Goal: Task Accomplishment & Management: Complete application form

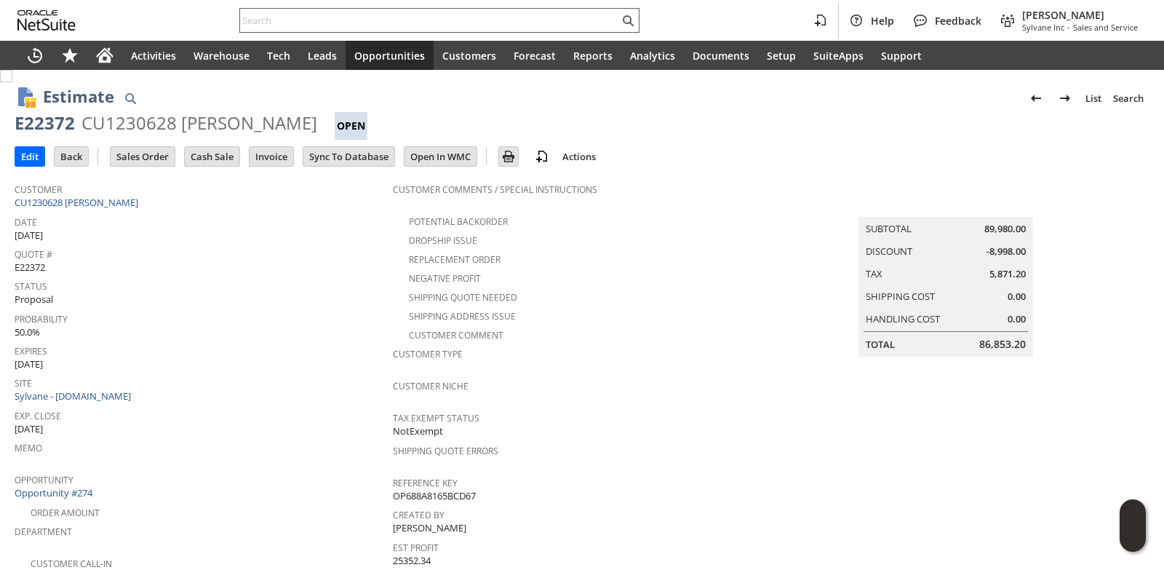
click at [326, 18] on input "text" at bounding box center [429, 20] width 379 height 17
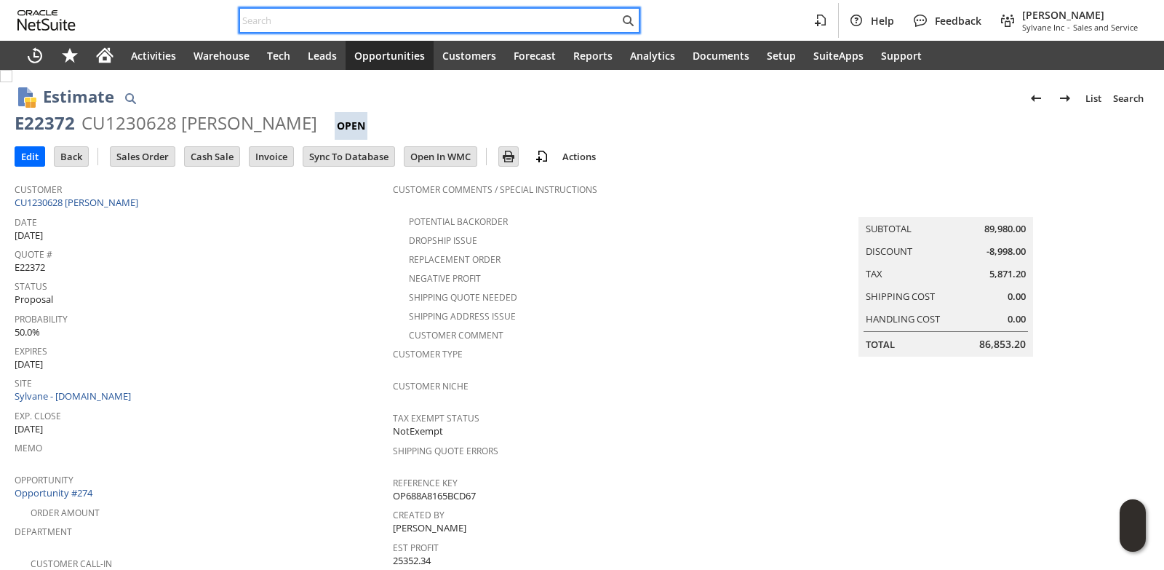
paste input "6122018661"
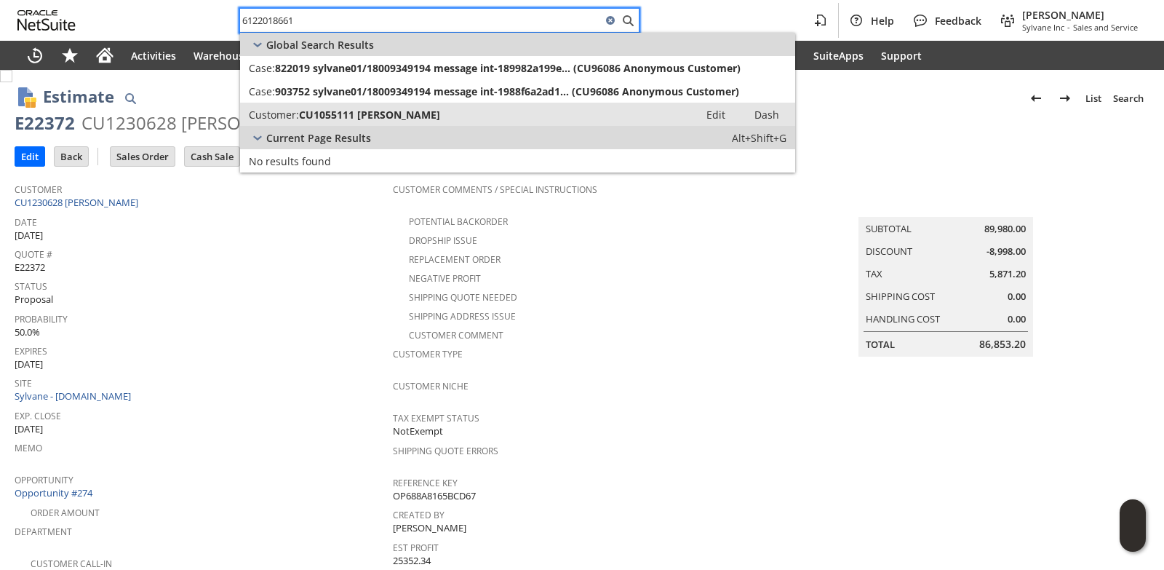
type input "6122018661"
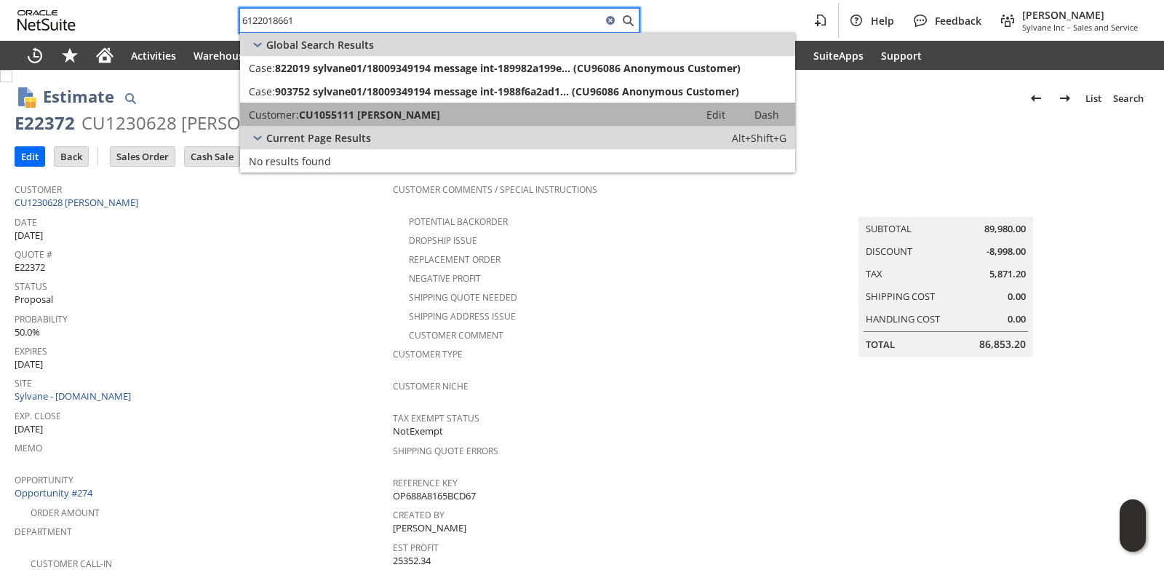
click at [335, 121] on span "CU1055111 [PERSON_NAME]" at bounding box center [369, 115] width 141 height 14
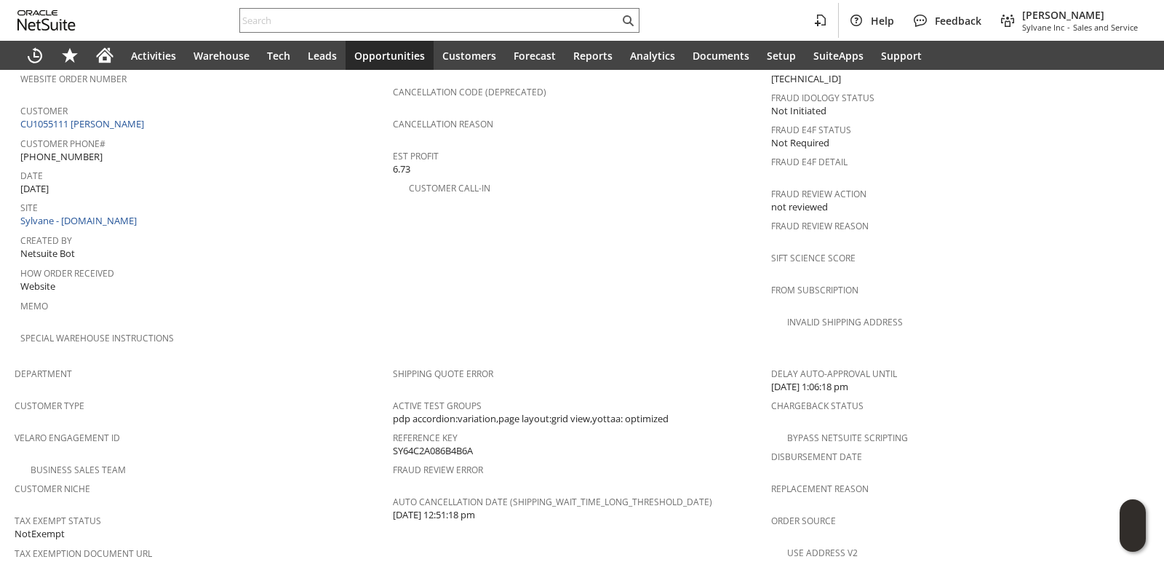
scroll to position [514, 0]
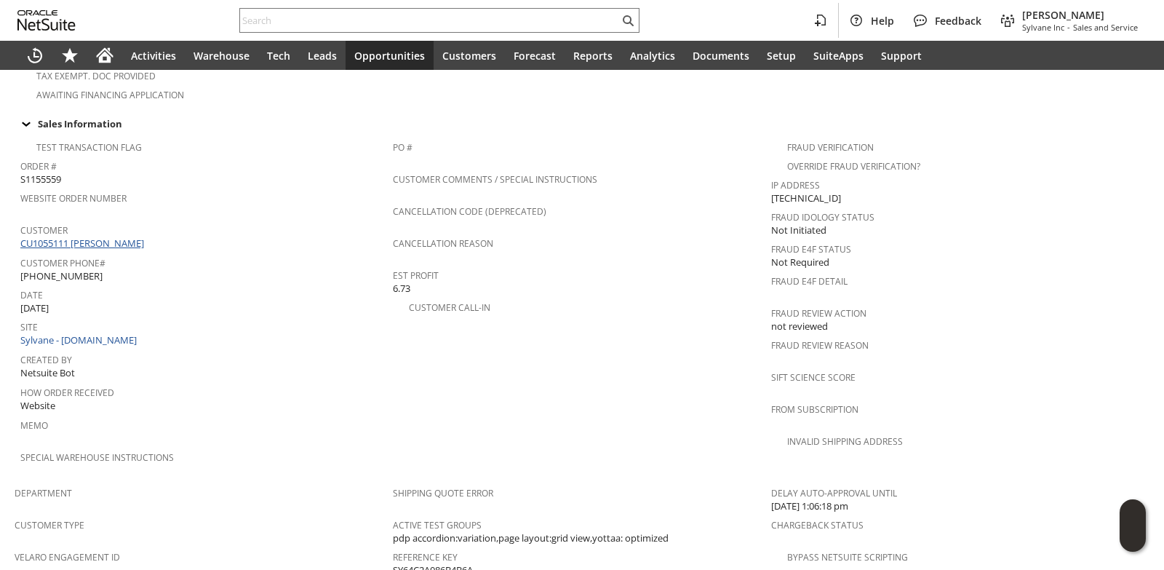
click at [116, 236] on link "CU1055111 William Clelland" at bounding box center [83, 242] width 127 height 13
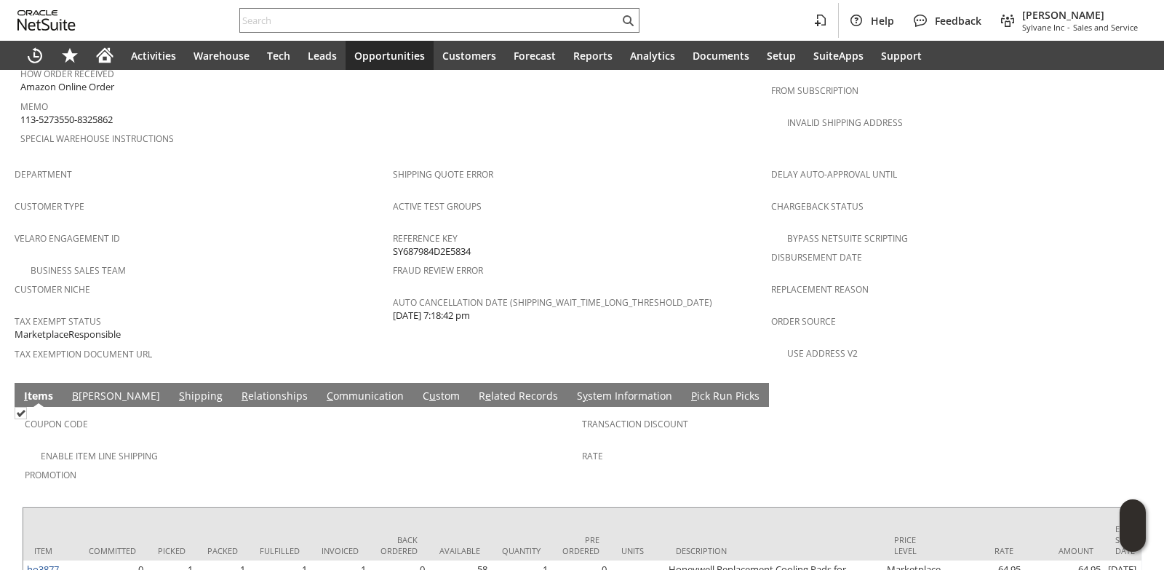
scroll to position [938, 0]
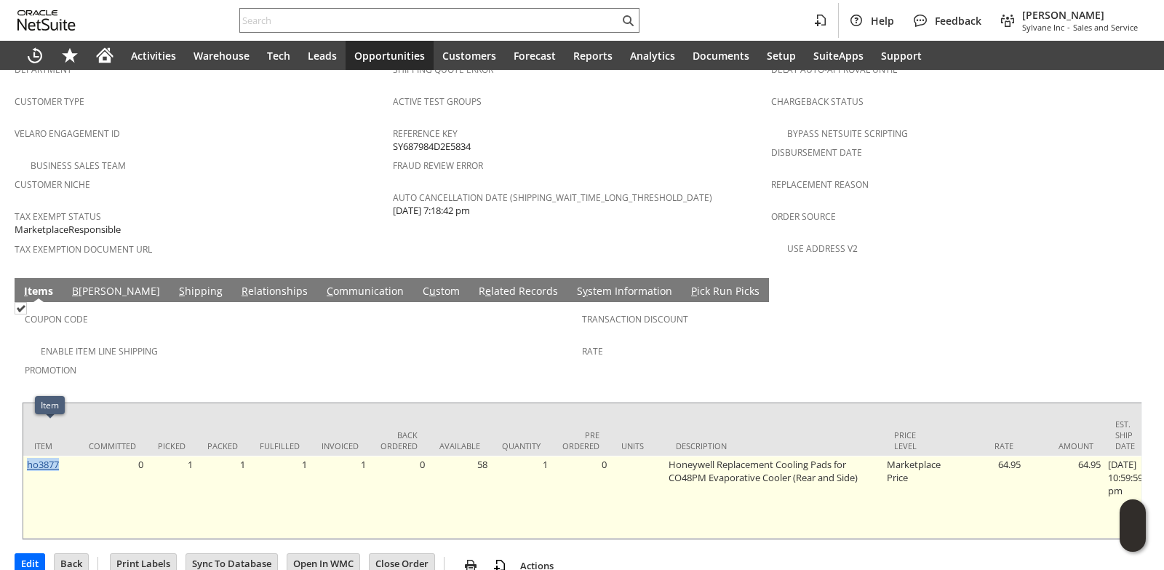
drag, startPoint x: 62, startPoint y: 431, endPoint x: 27, endPoint y: 432, distance: 34.9
click at [27, 455] on td "ho3877" at bounding box center [50, 496] width 55 height 83
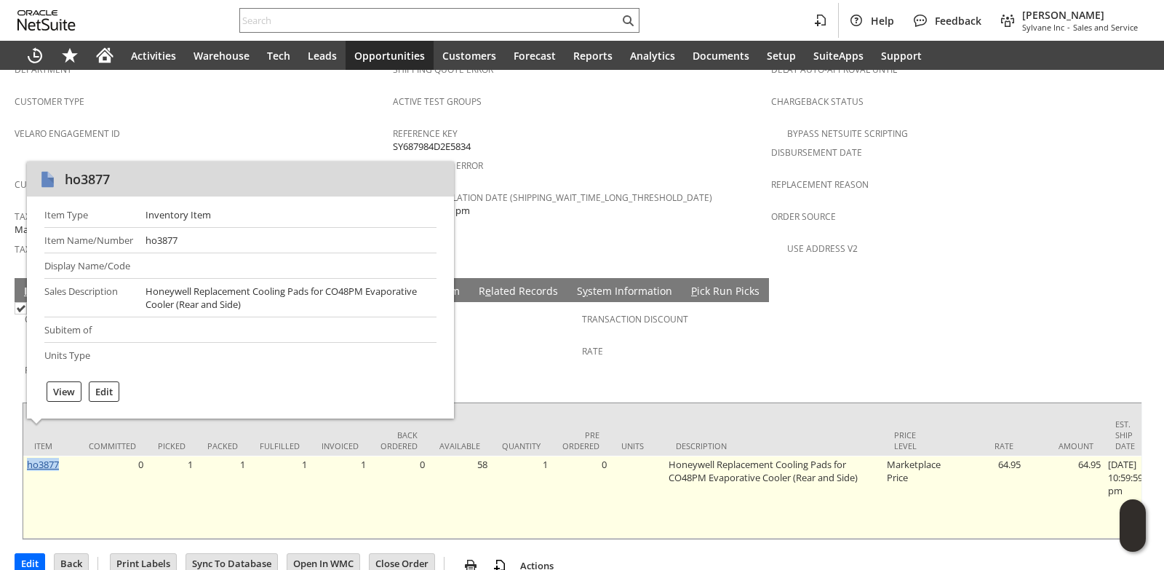
copy link "ho3877"
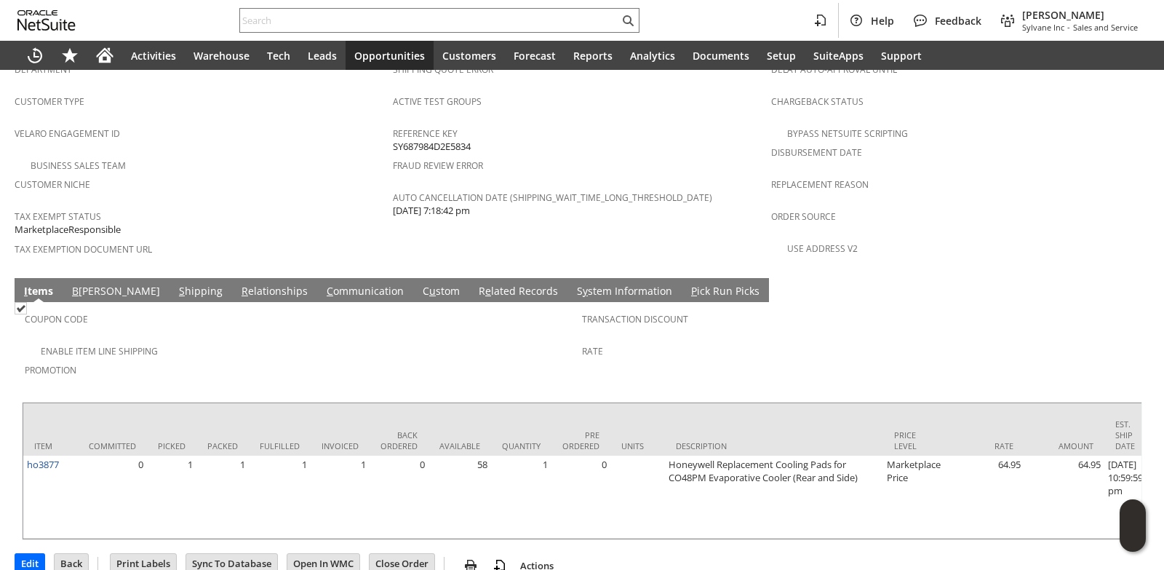
click at [539, 359] on div "Promotion" at bounding box center [300, 374] width 550 height 31
click at [323, 284] on link "C ommunication" at bounding box center [365, 292] width 84 height 16
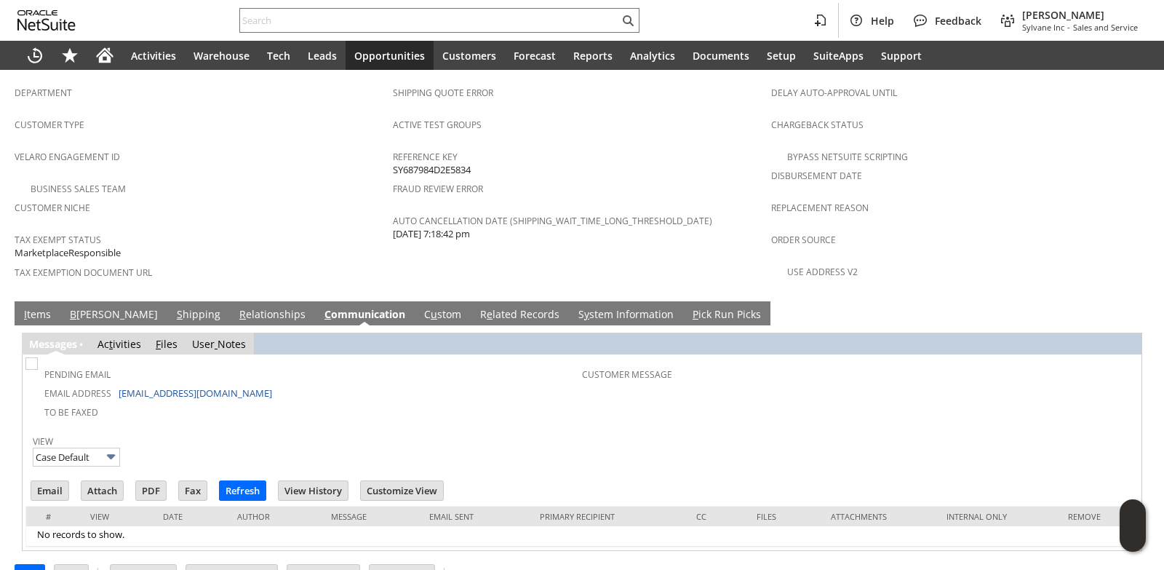
scroll to position [0, 0]
click at [48, 481] on input "Email" at bounding box center [49, 490] width 37 height 19
click at [971, 357] on td "Pending Email Email Address 13w2qxn08j79qmq@marketplace.amazon.com To Be Faxed …" at bounding box center [581, 390] width 1113 height 66
click at [47, 481] on input "Email" at bounding box center [49, 490] width 37 height 19
click at [50, 481] on input "Email" at bounding box center [49, 490] width 37 height 19
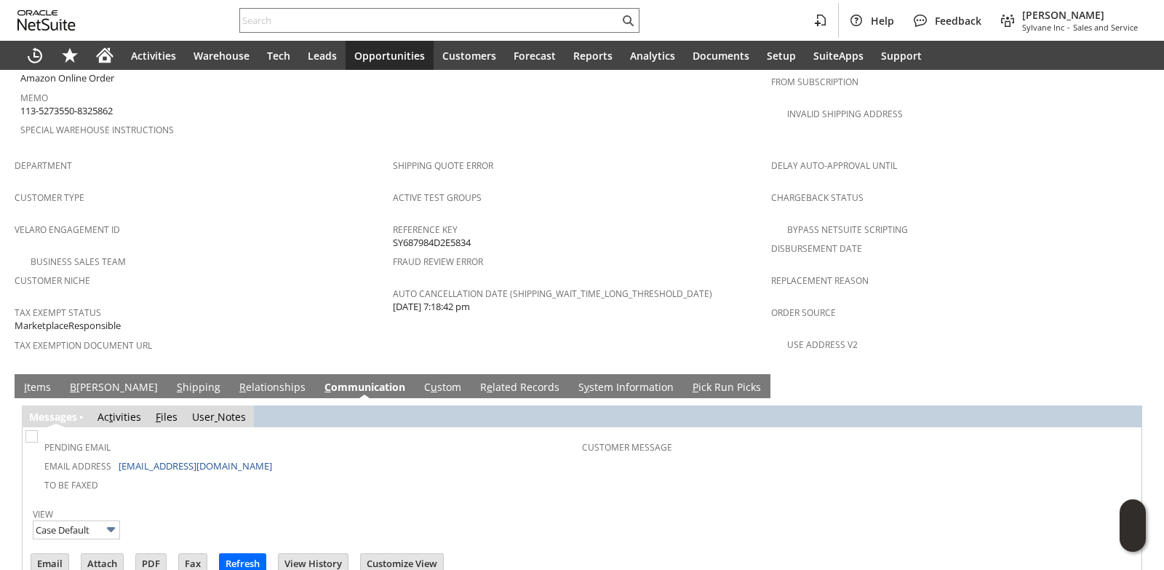
click at [477, 380] on link "R e lated Records" at bounding box center [520, 388] width 87 height 16
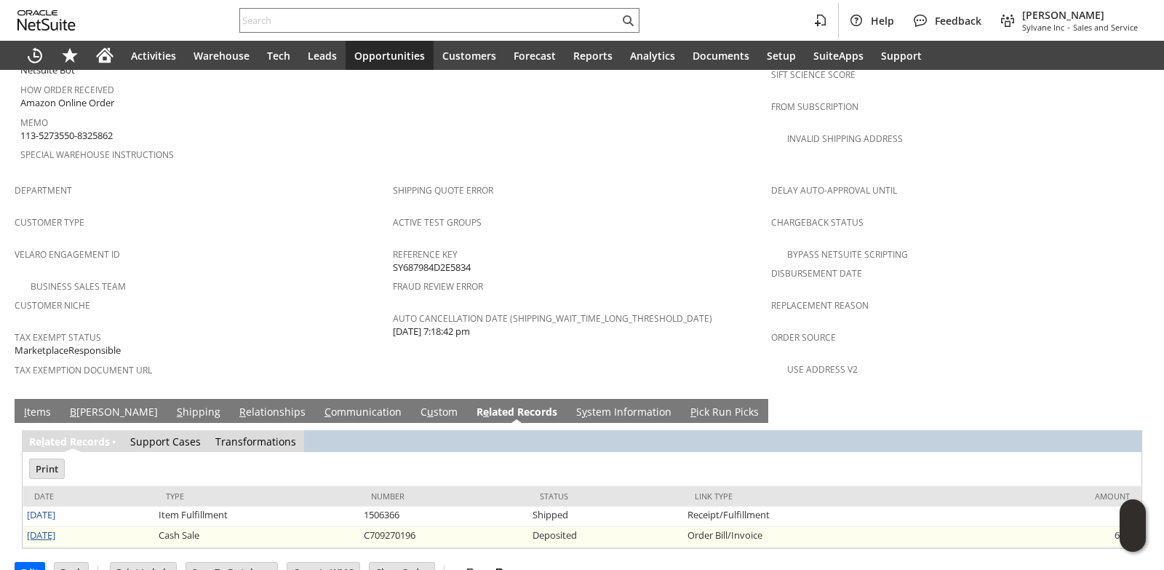
click at [55, 528] on link "7/18/2025" at bounding box center [41, 534] width 28 height 13
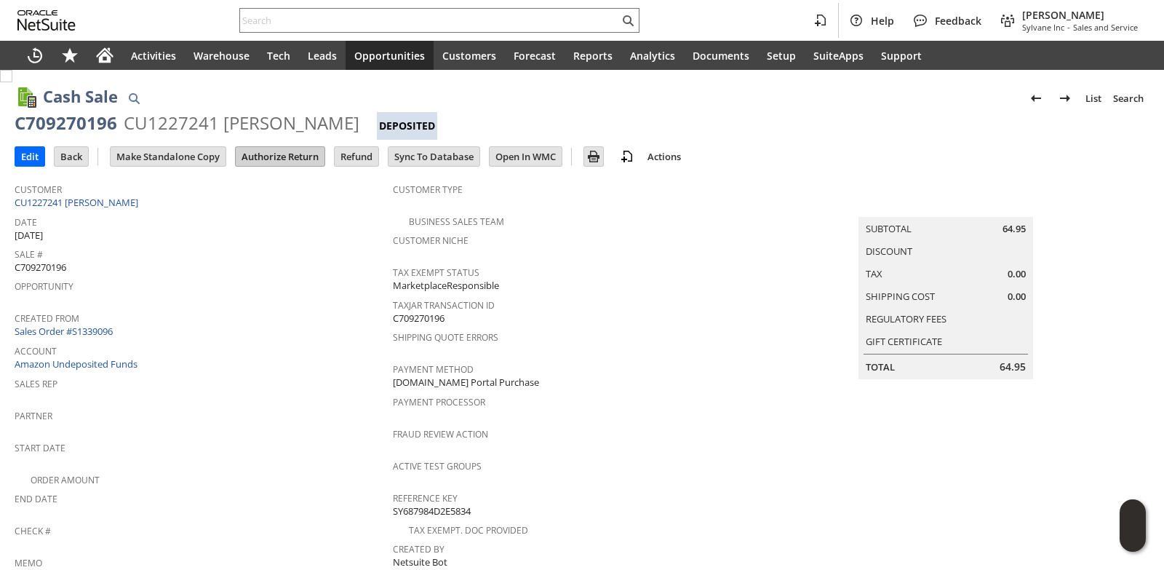
click at [266, 153] on input "Authorize Return" at bounding box center [280, 156] width 89 height 19
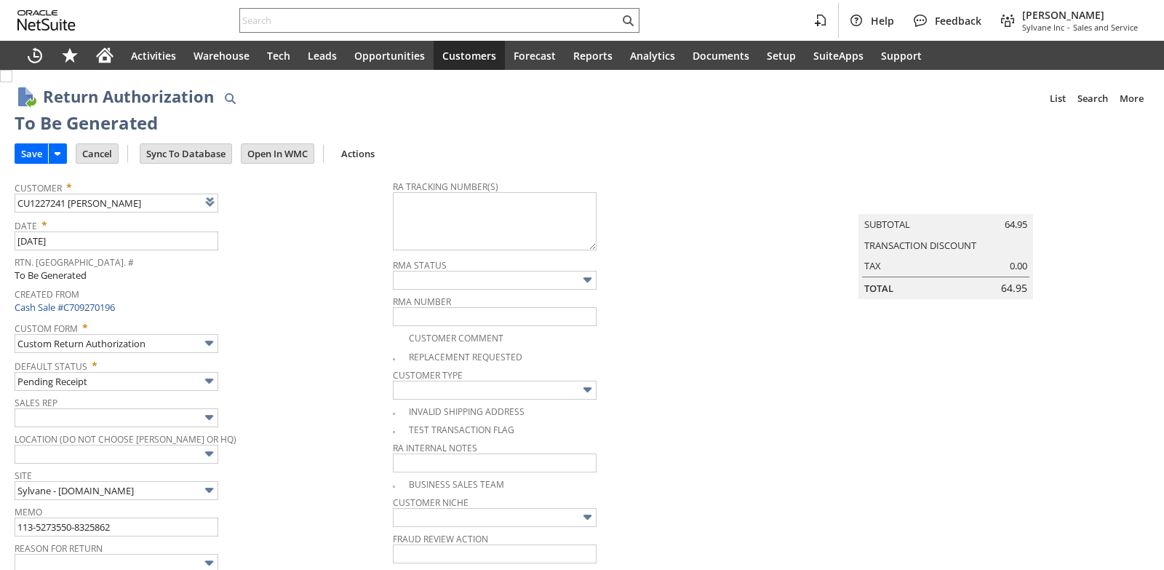
type input "Add"
type input "Copy Previous"
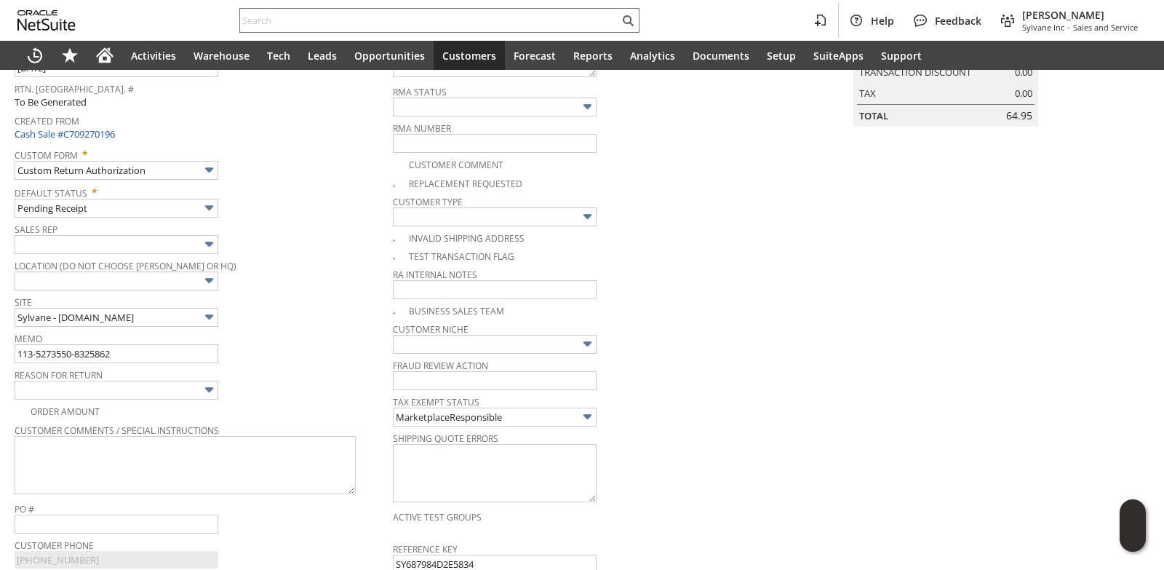
scroll to position [166, 0]
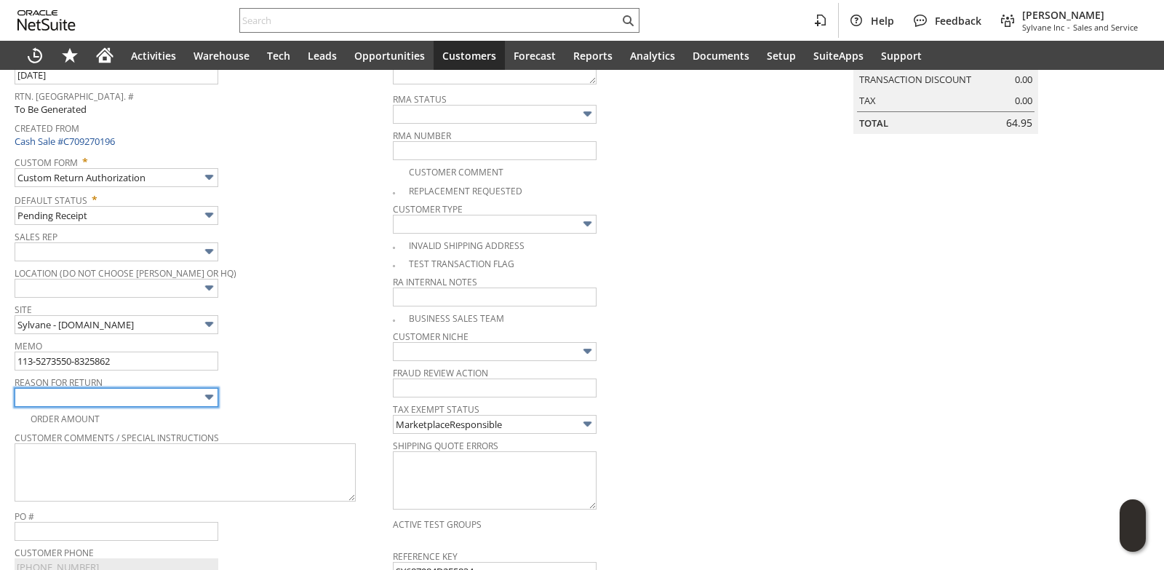
click at [182, 403] on input "text" at bounding box center [117, 397] width 204 height 19
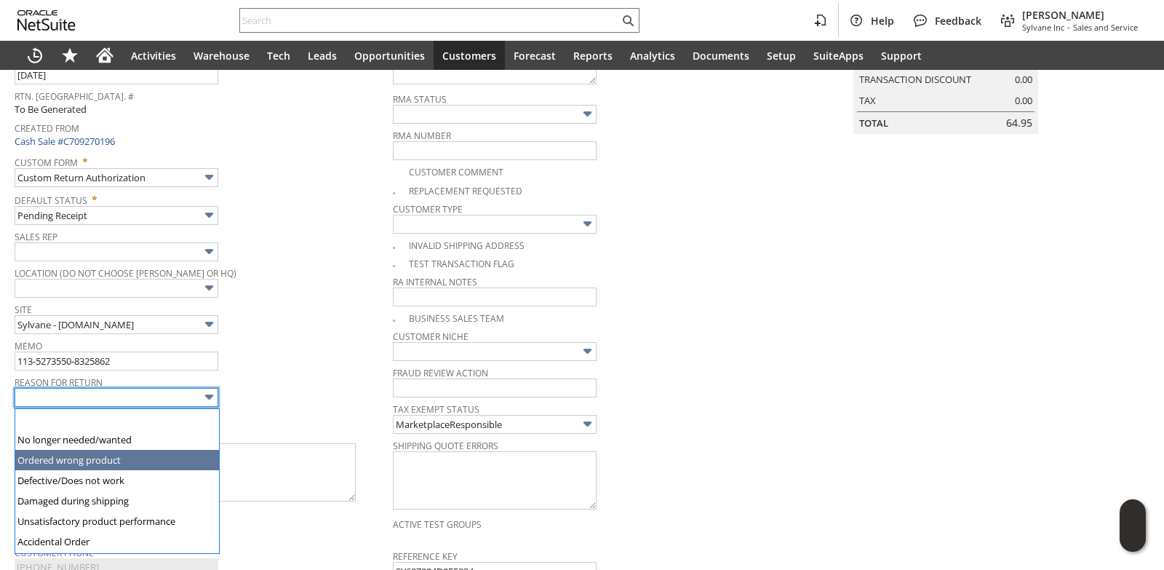
type input "Ordered wrong product"
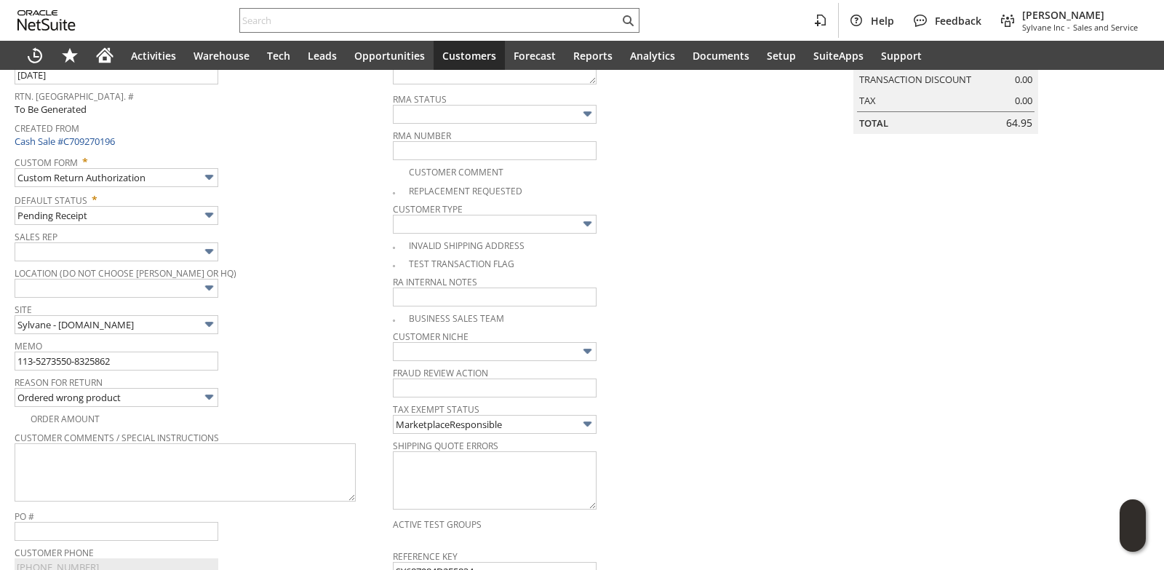
click at [277, 362] on div "Memo 113-5273550-8325862" at bounding box center [200, 352] width 371 height 35
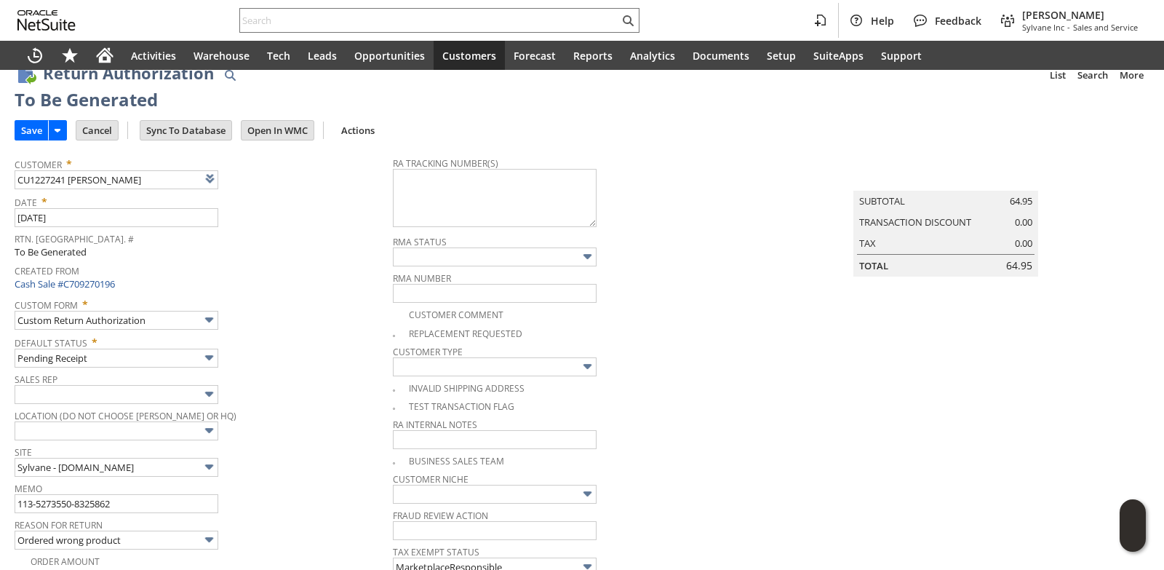
scroll to position [0, 0]
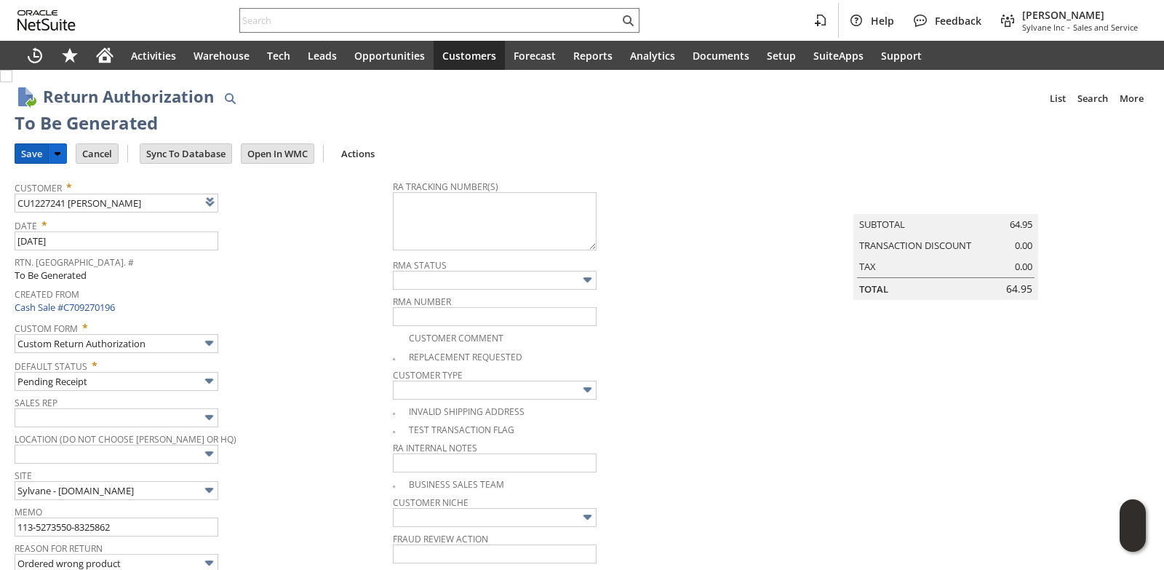
click at [39, 157] on input "Save" at bounding box center [31, 153] width 33 height 19
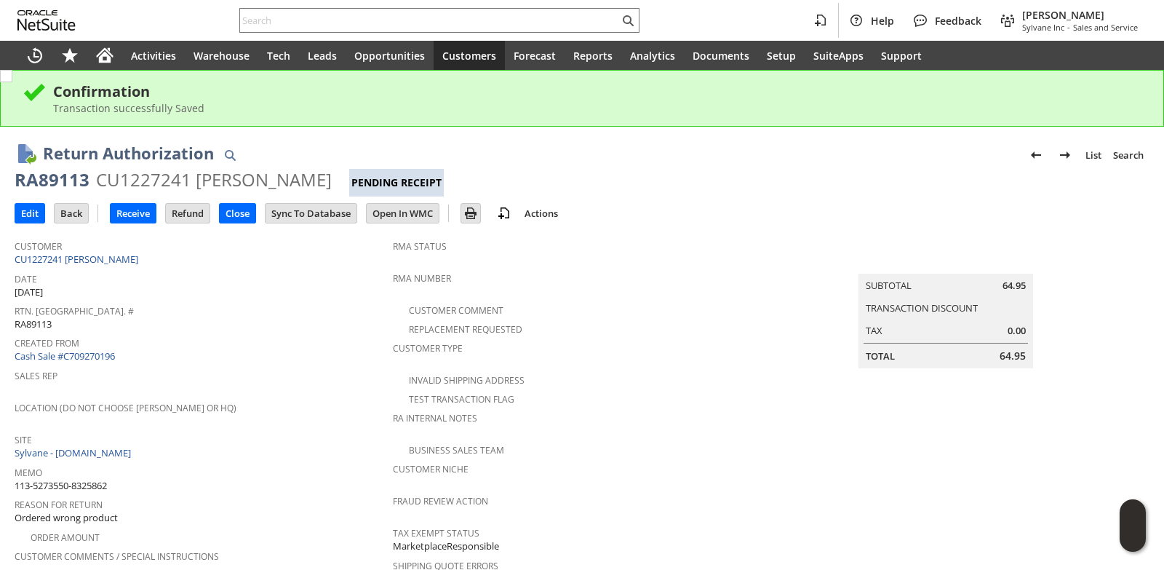
click at [58, 175] on div "RA89113" at bounding box center [52, 179] width 75 height 23
copy div "RA89113"
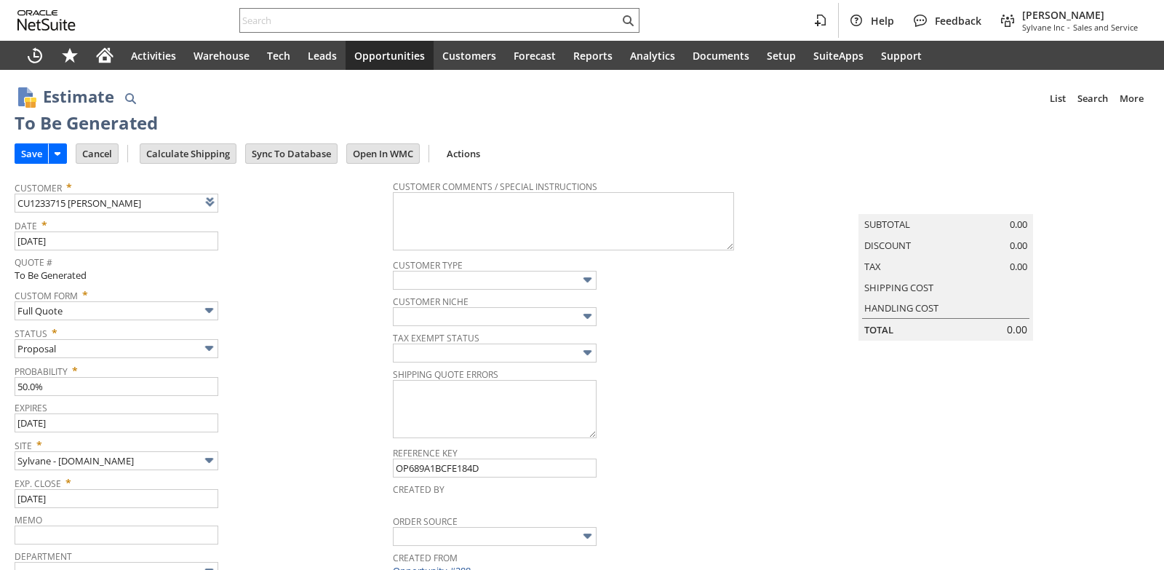
scroll to position [361, 0]
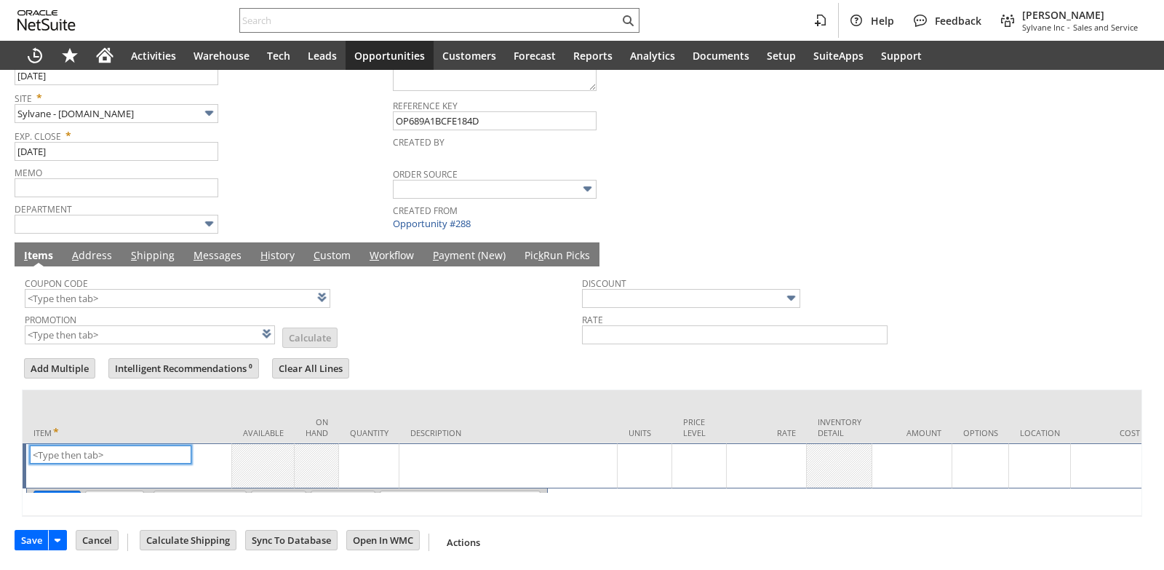
type input "Intelligent Recommendations ⁰"
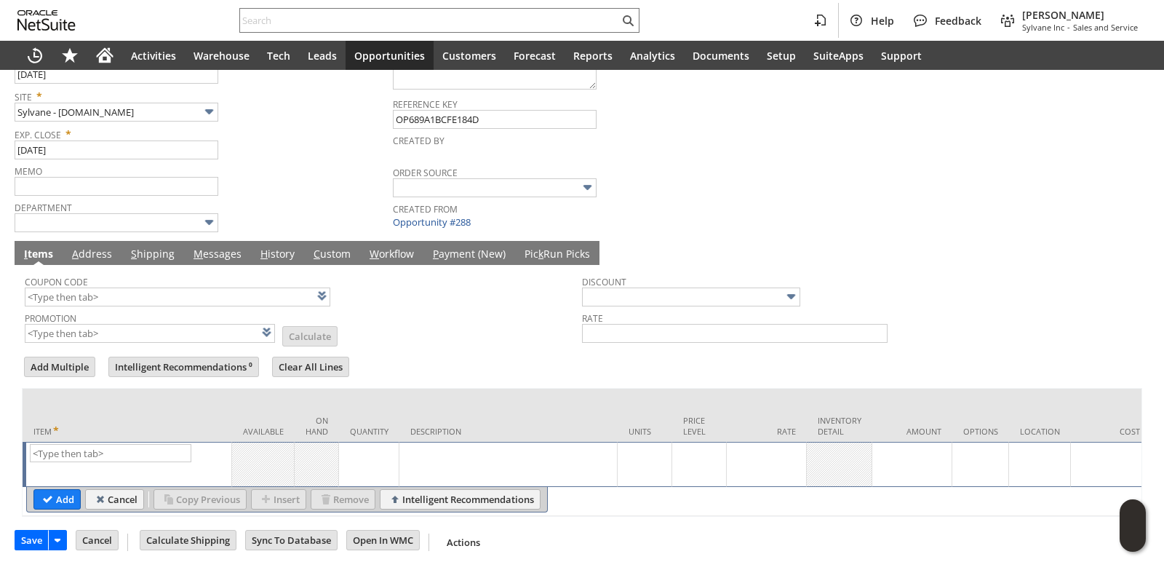
drag, startPoint x: 878, startPoint y: 140, endPoint x: 768, endPoint y: 240, distance: 148.9
click at [878, 140] on td "Summary Subtotal 0.00 Discount 0.00 Tax 0.00 Shipping Cost Handling Cost Total …" at bounding box center [960, 29] width 378 height 410
click at [79, 444] on input "text" at bounding box center [111, 453] width 162 height 18
paste input "kw4666"
type input "kw4666"
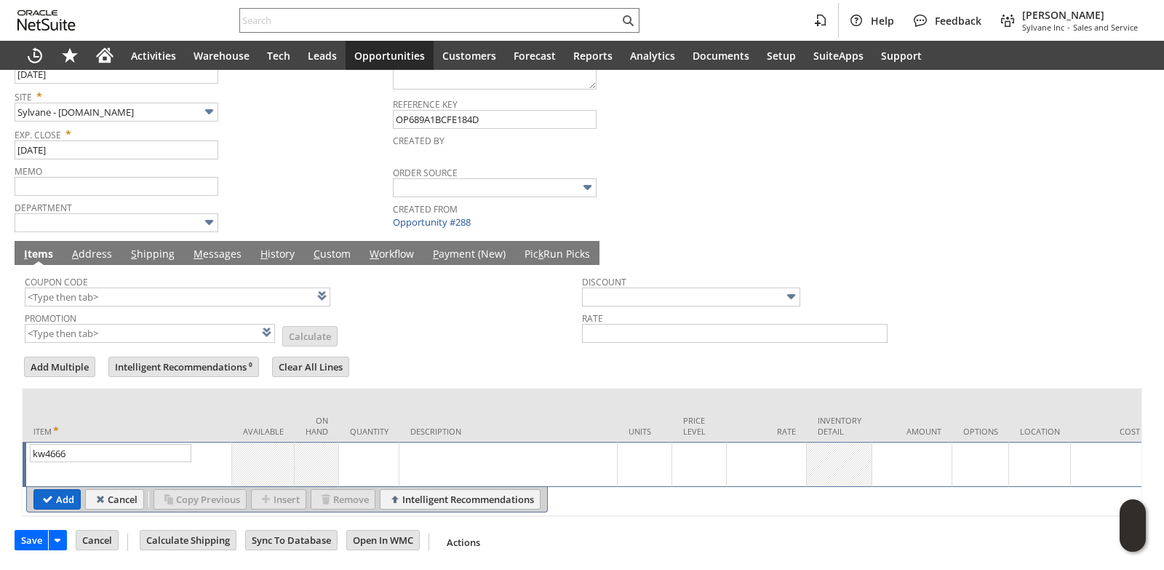
click at [63, 490] on input "Add" at bounding box center [57, 499] width 46 height 19
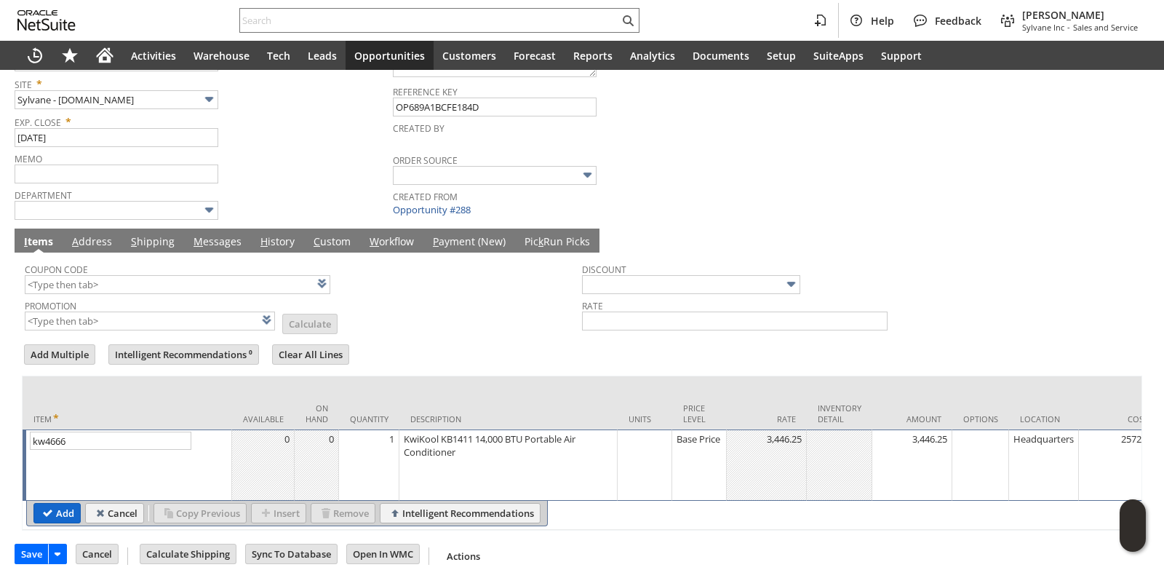
click at [59, 512] on input "Add" at bounding box center [57, 513] width 46 height 19
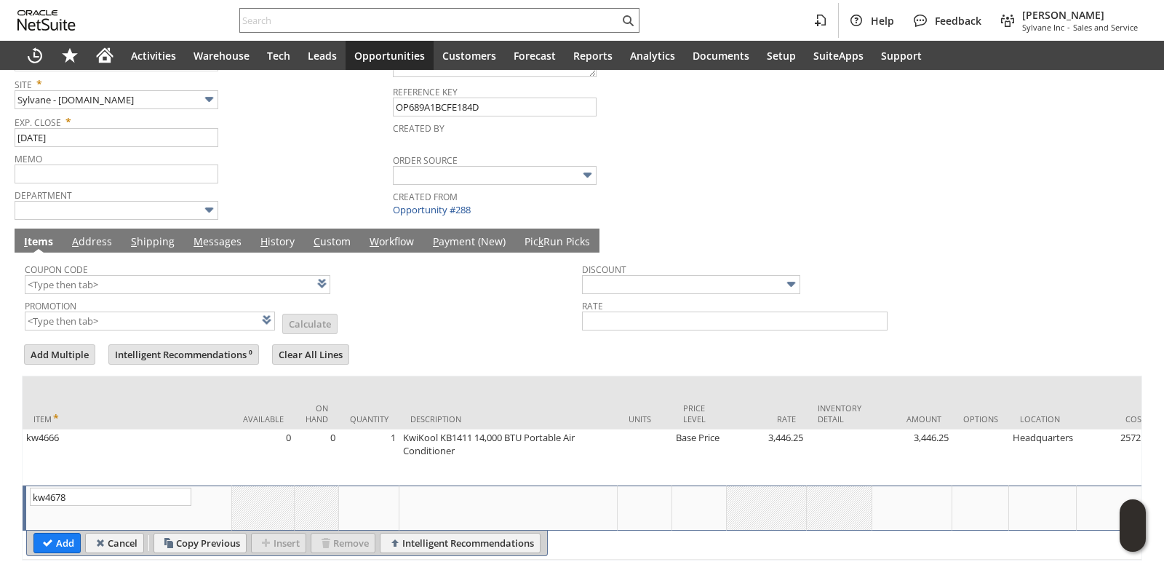
type input "kw4678"
click at [469, 382] on td "Description" at bounding box center [508, 402] width 218 height 53
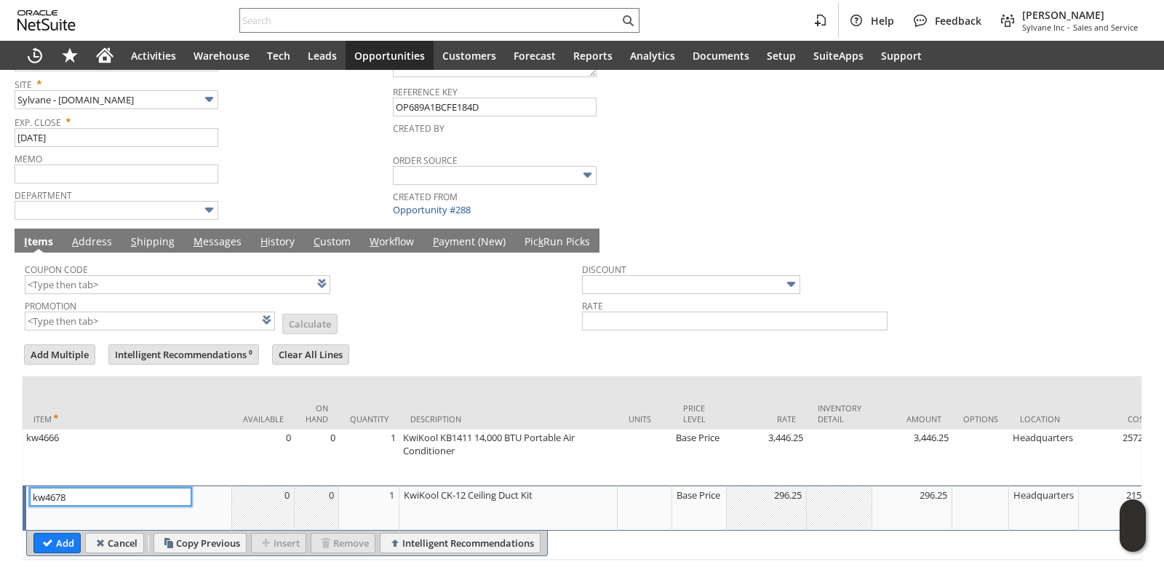
scroll to position [431, 0]
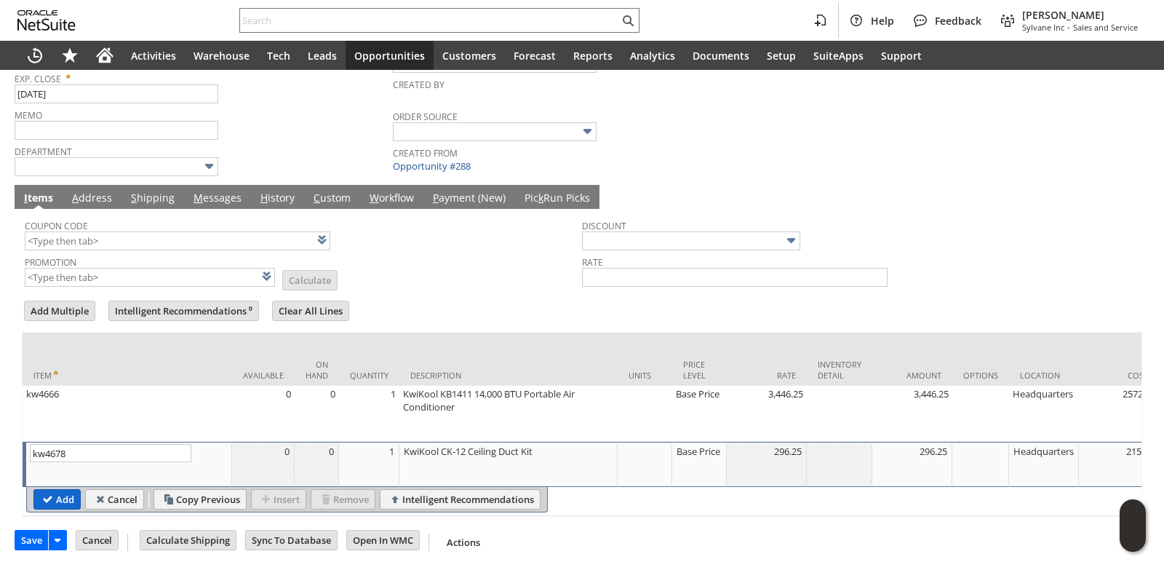
click at [58, 493] on input "Add" at bounding box center [57, 499] width 46 height 19
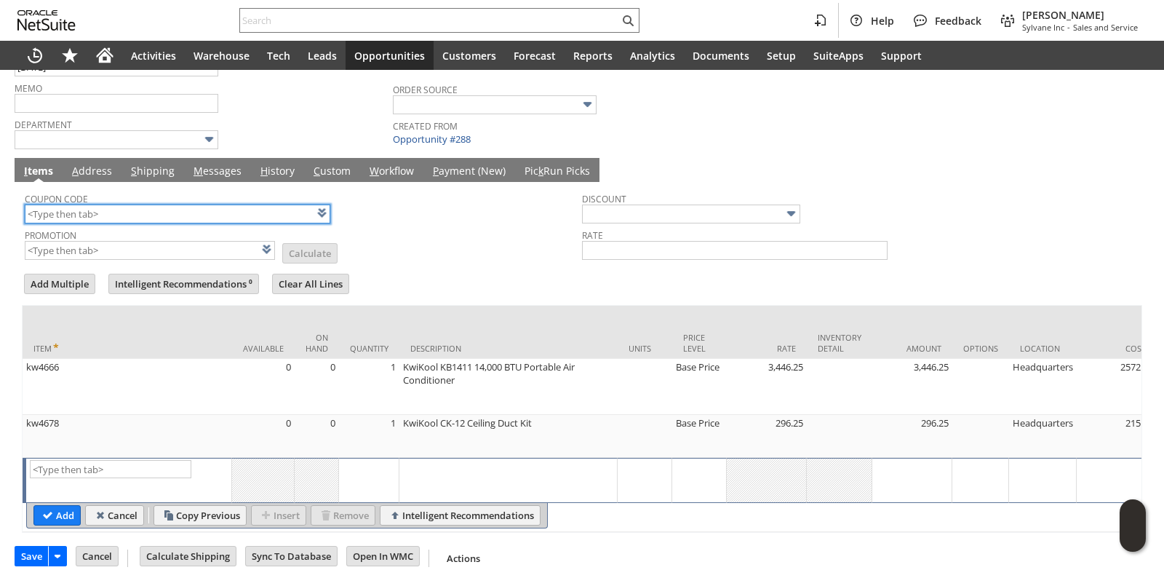
click at [108, 217] on input "text" at bounding box center [178, 213] width 306 height 19
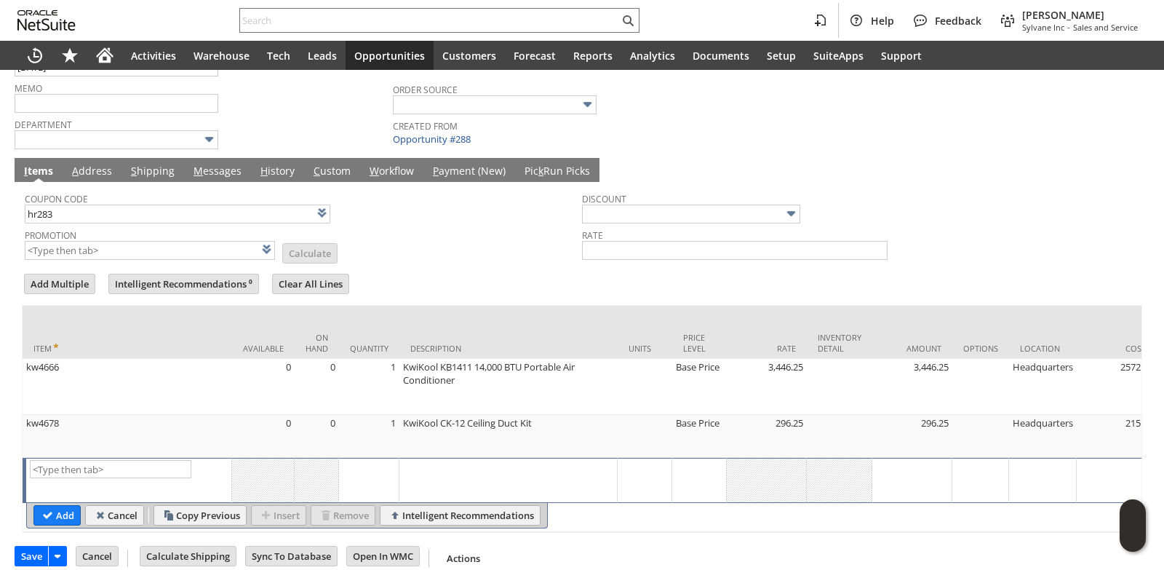
click at [452, 240] on td "Promotion List Calculate" at bounding box center [303, 243] width 557 height 36
type input "HR283"
type input "Promo Code"
type input "-5.0%"
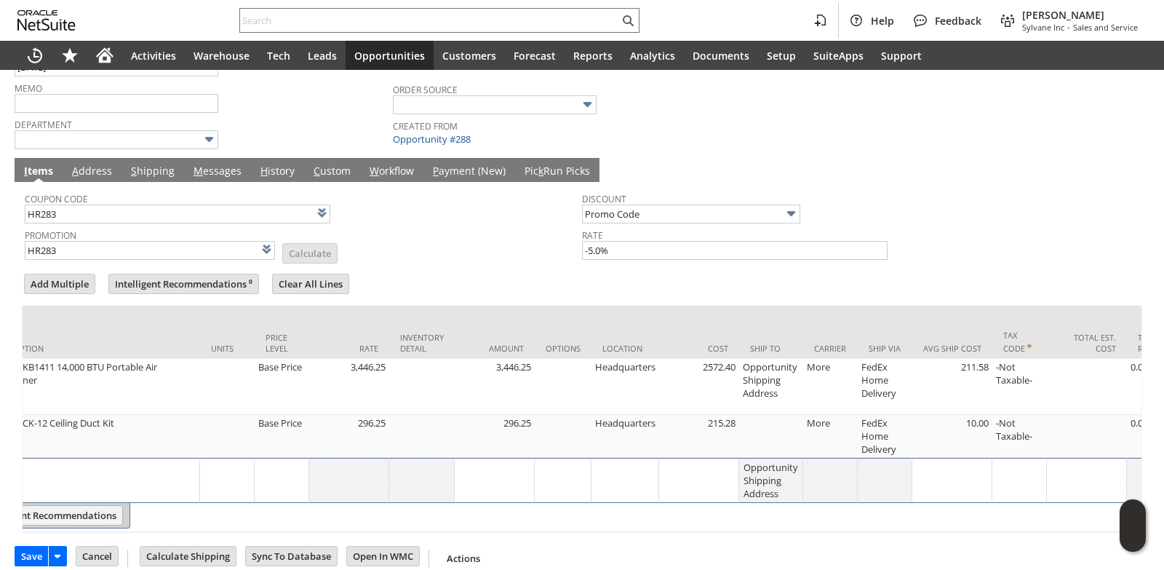
scroll to position [0, 471]
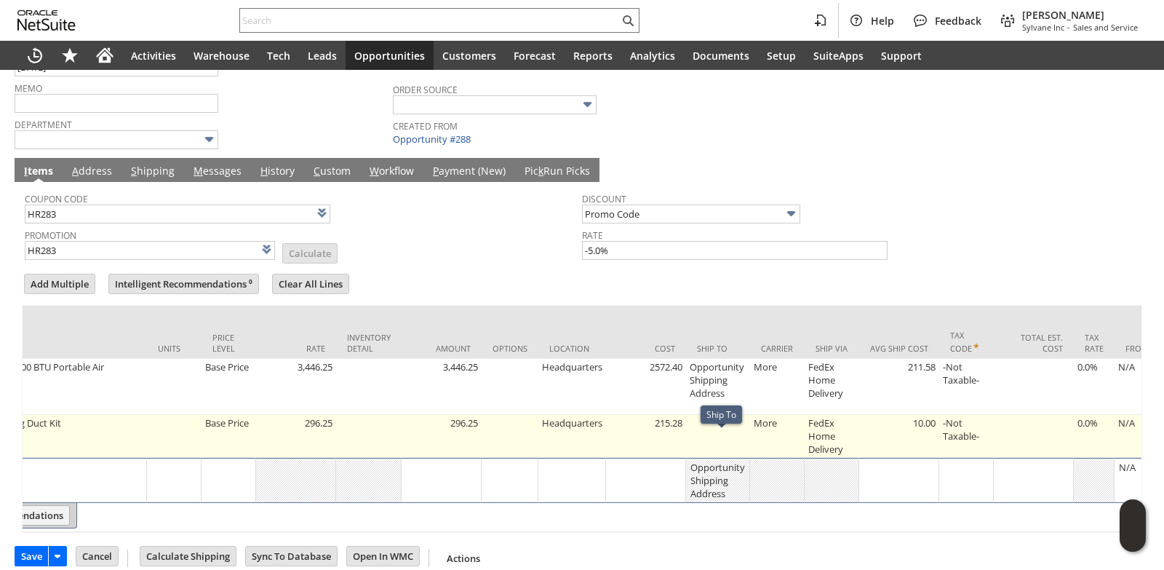
click at [718, 442] on td at bounding box center [718, 436] width 64 height 43
type input "OK"
type input "Make Copy"
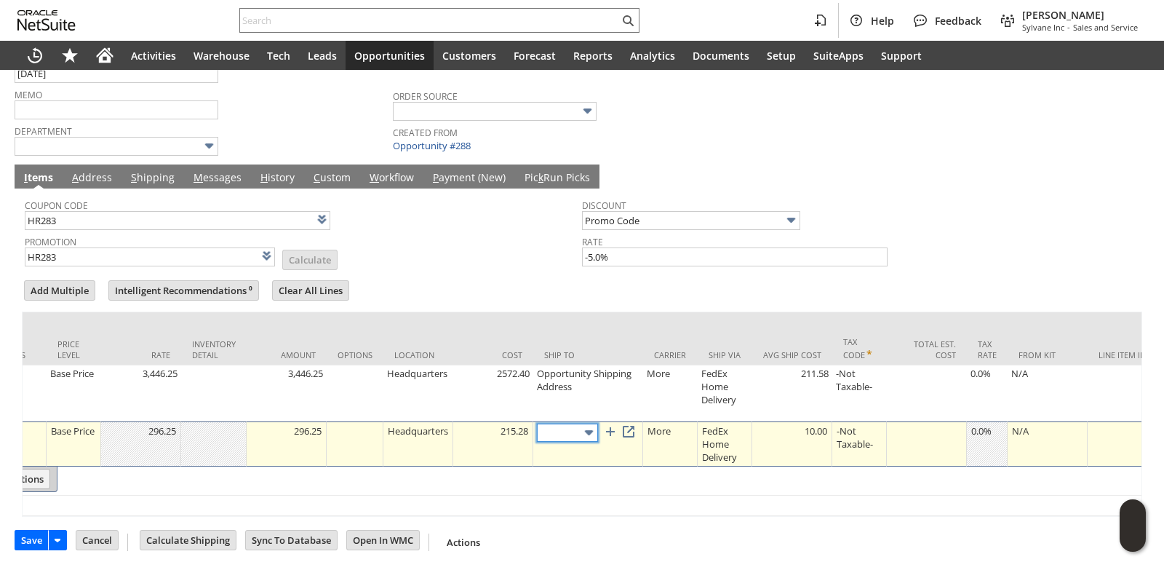
click at [594, 439] on img at bounding box center [589, 432] width 17 height 17
click at [637, 439] on link at bounding box center [629, 431] width 16 height 16
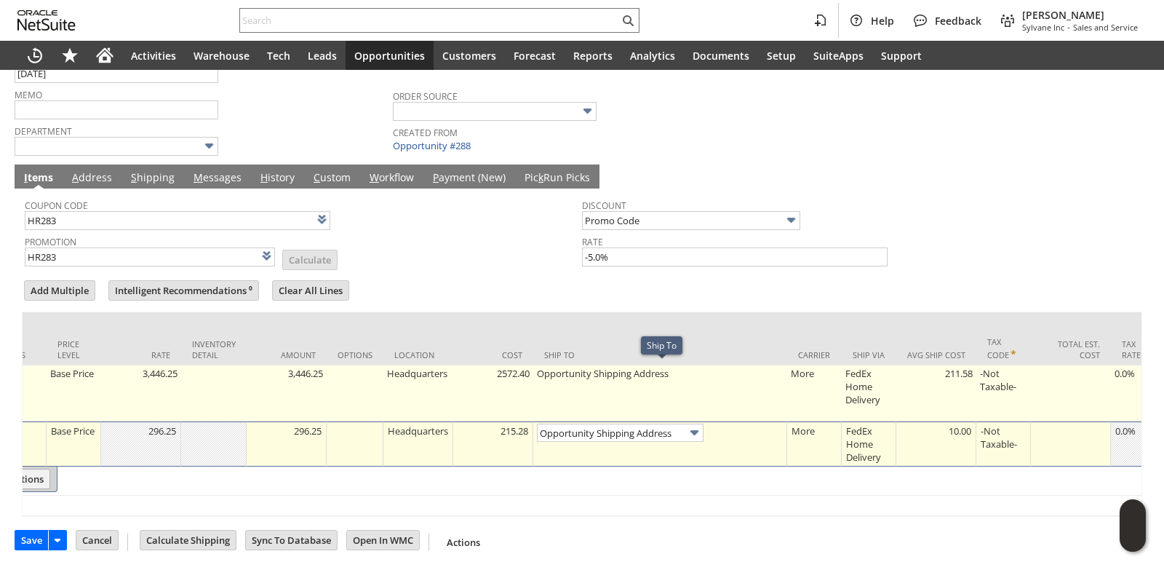
click at [595, 391] on td "Opportunity Shipping Address" at bounding box center [660, 393] width 254 height 56
type input "Opportunity Shipping Address"
type input "OK"
type input "Make Copy"
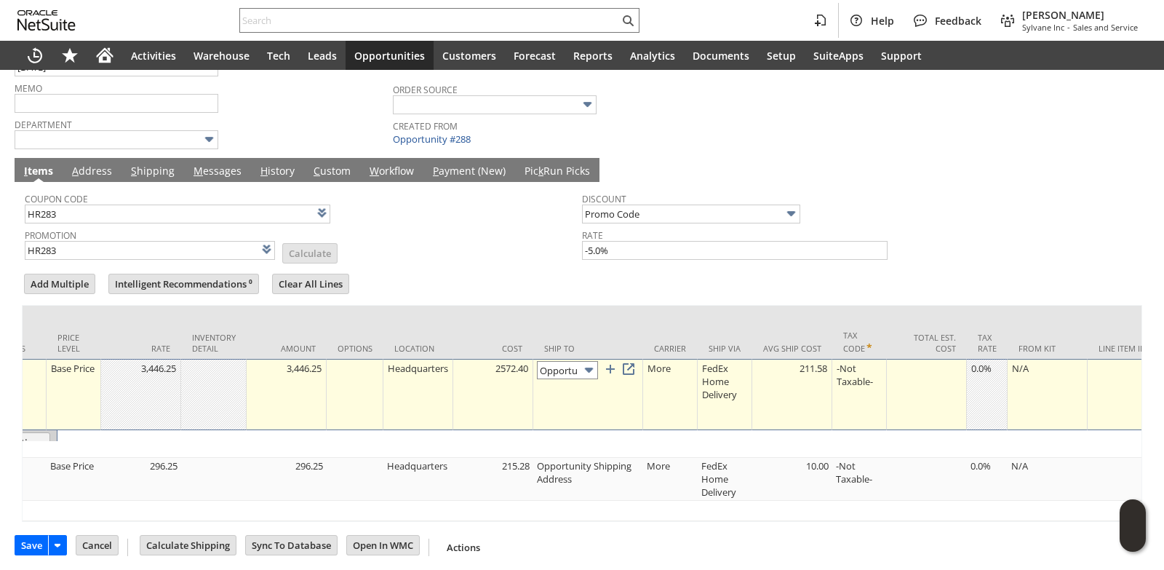
scroll to position [0, 90]
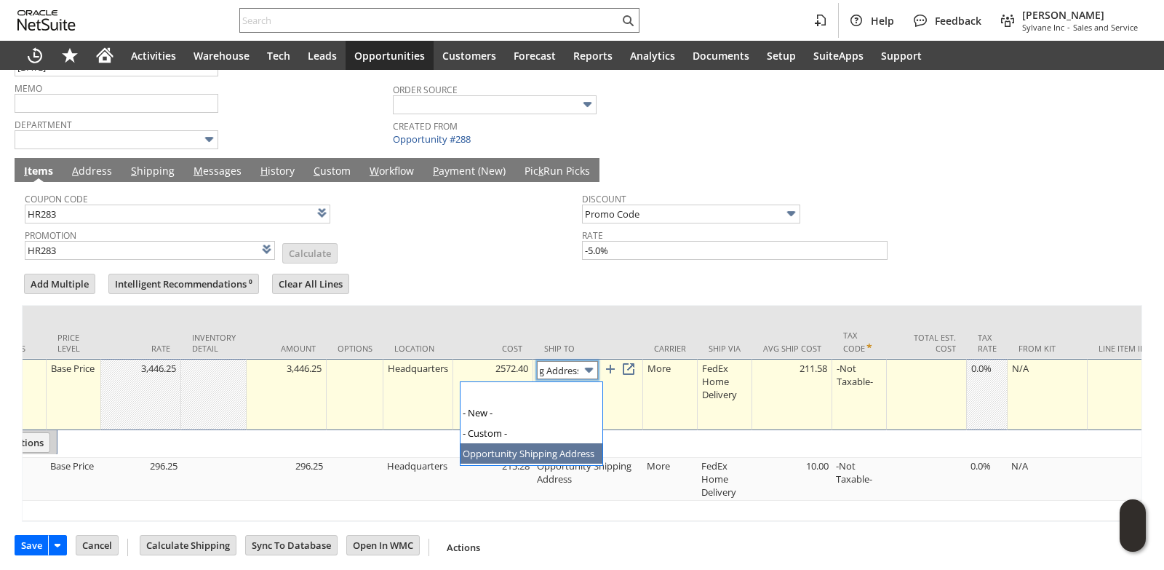
click at [582, 370] on input "Opportunity Shipping Address" at bounding box center [567, 370] width 61 height 18
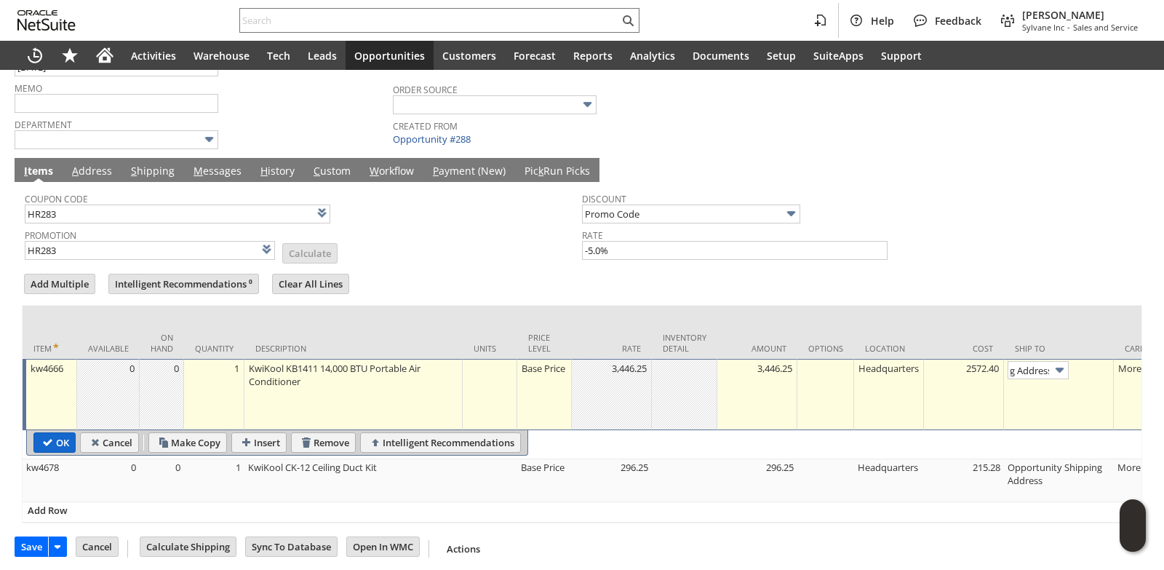
scroll to position [0, 0]
click at [62, 445] on input "OK" at bounding box center [54, 442] width 41 height 19
type input "Add"
type input "Copy Previous"
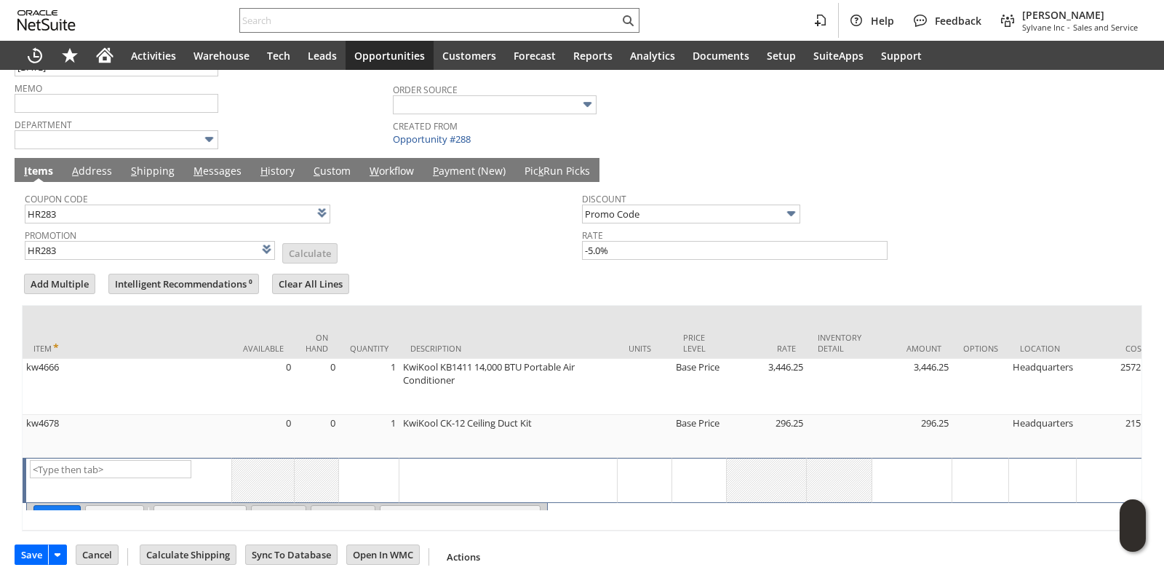
click at [231, 171] on link "M essages" at bounding box center [217, 172] width 55 height 16
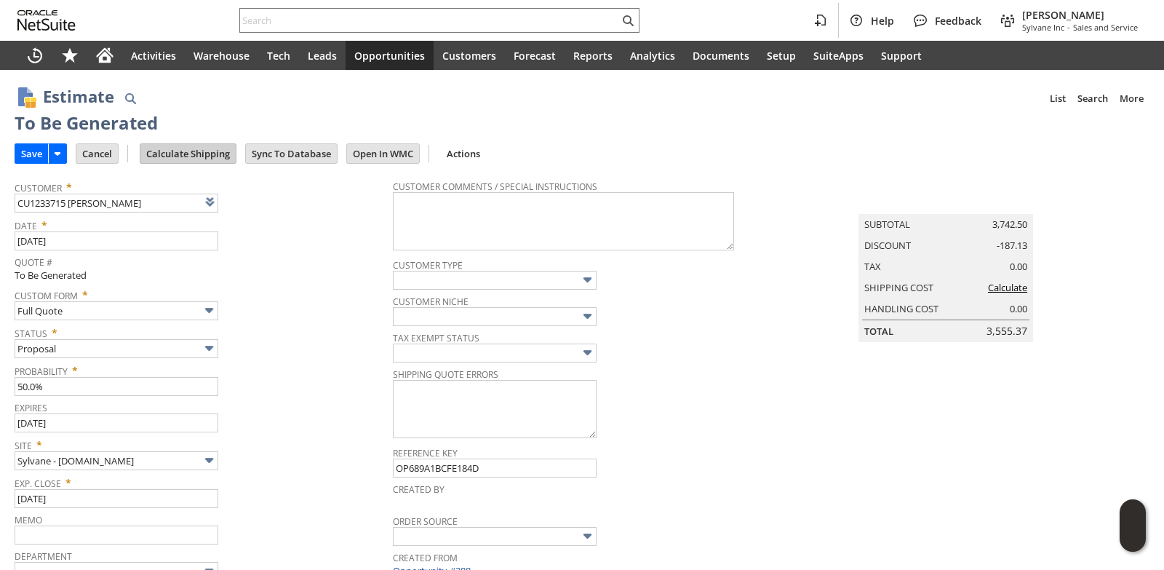
click at [197, 158] on input "Calculate Shipping" at bounding box center [187, 153] width 95 height 19
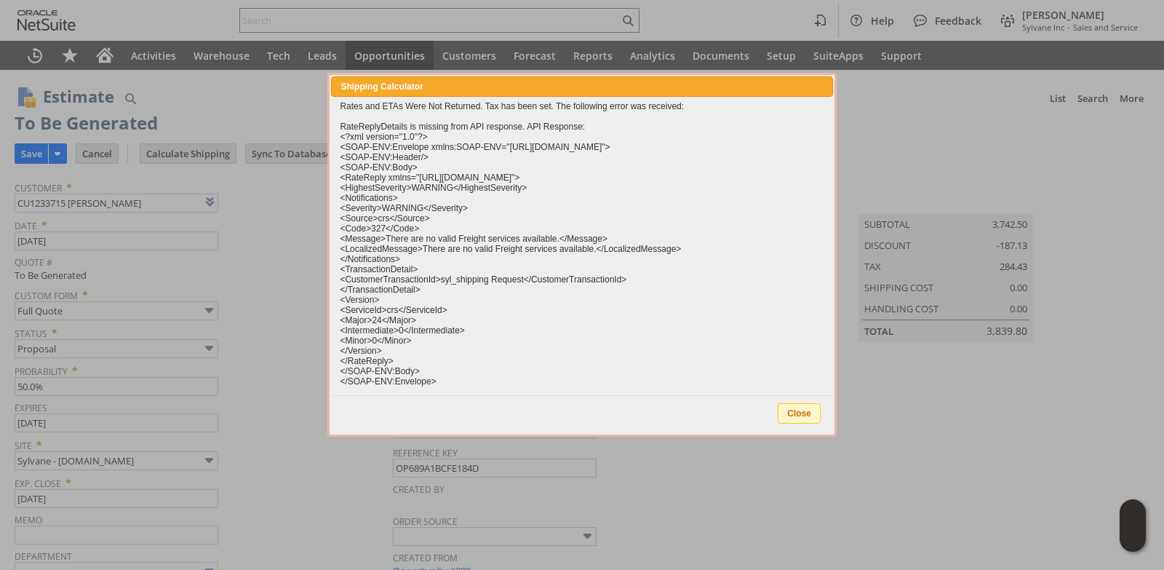
type input "NotExempt"
click at [814, 419] on span "Close" at bounding box center [799, 413] width 41 height 19
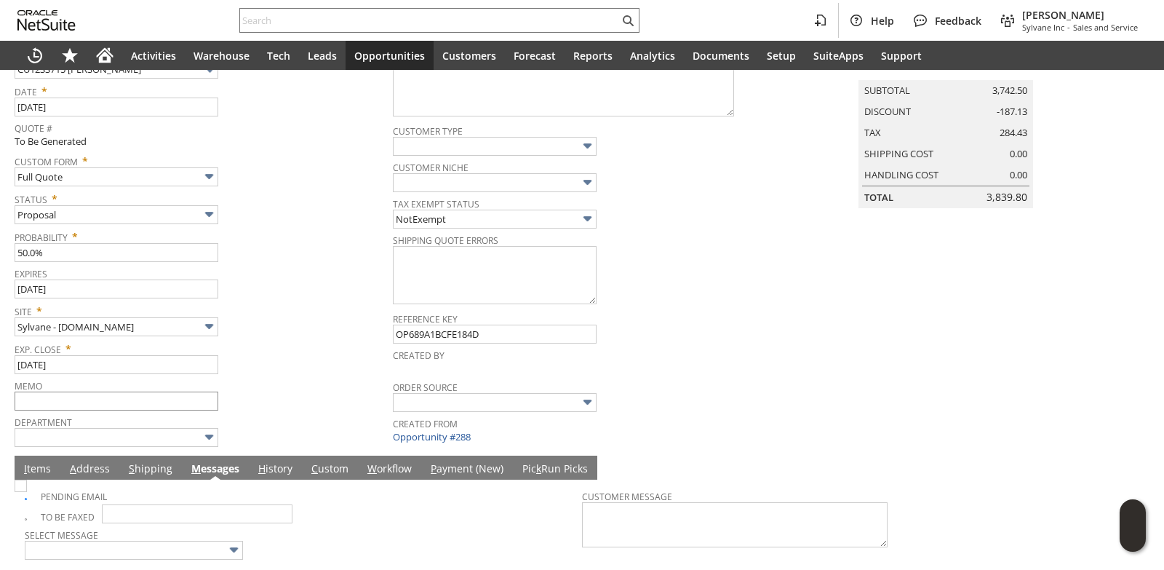
scroll to position [183, 0]
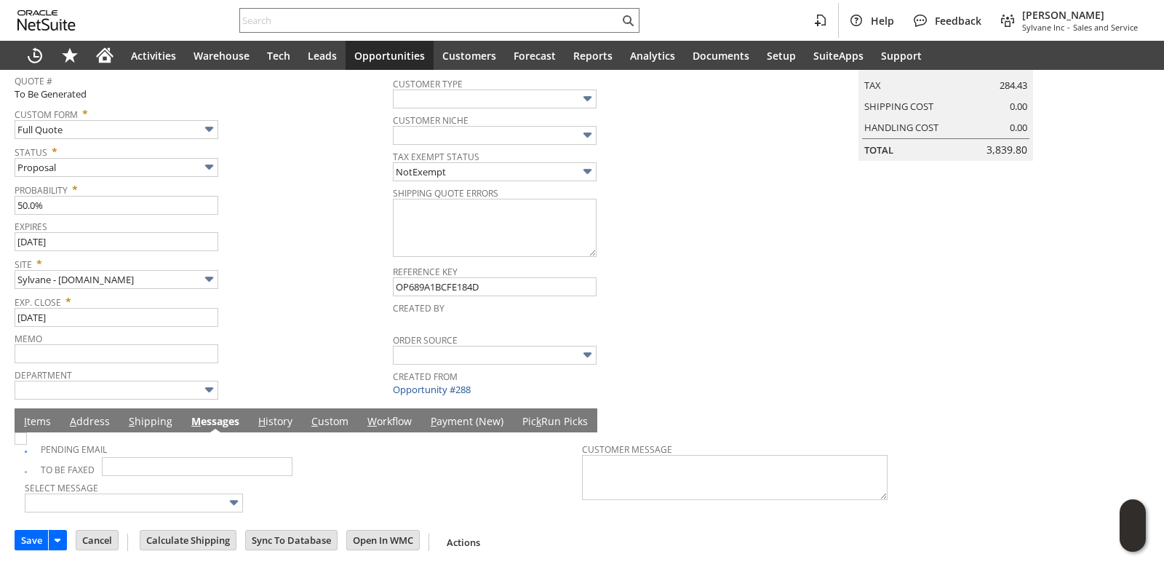
click at [41, 419] on link "I tems" at bounding box center [37, 422] width 34 height 16
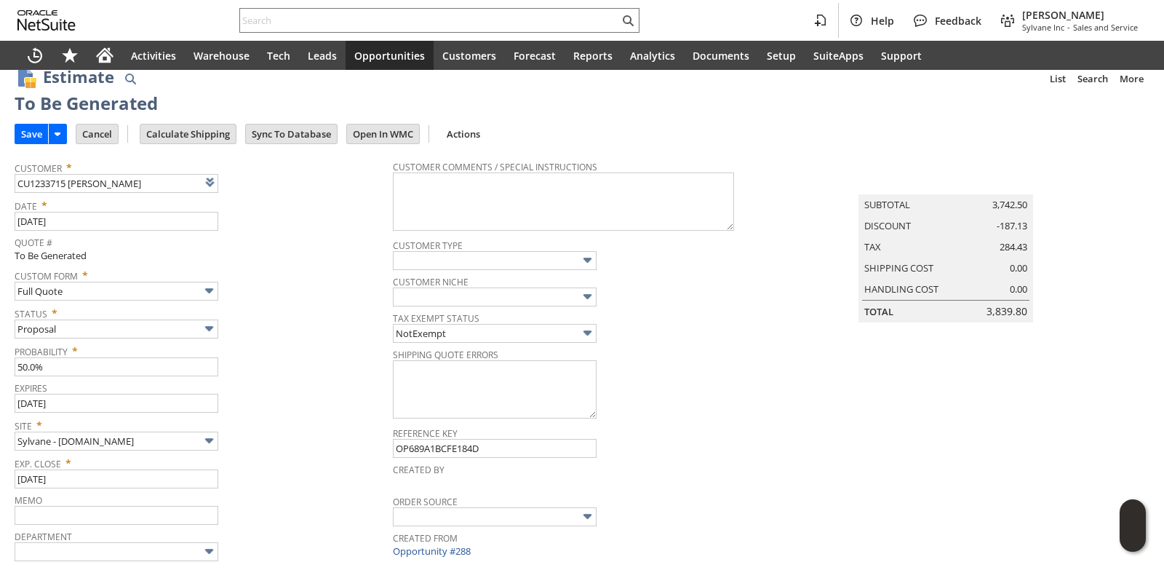
scroll to position [0, 0]
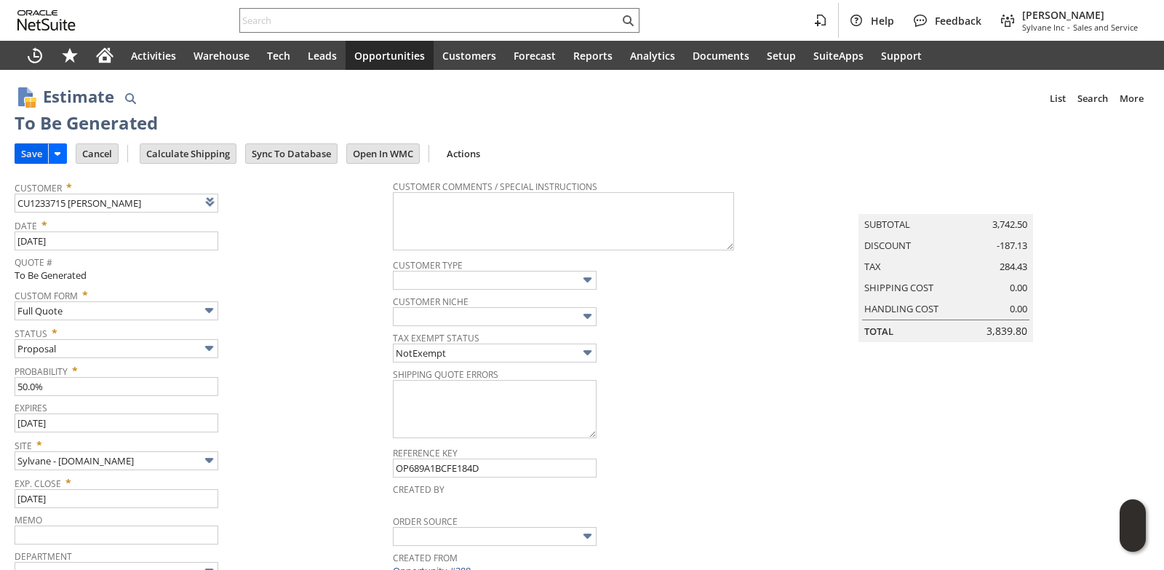
click at [31, 149] on input "Save" at bounding box center [31, 153] width 33 height 19
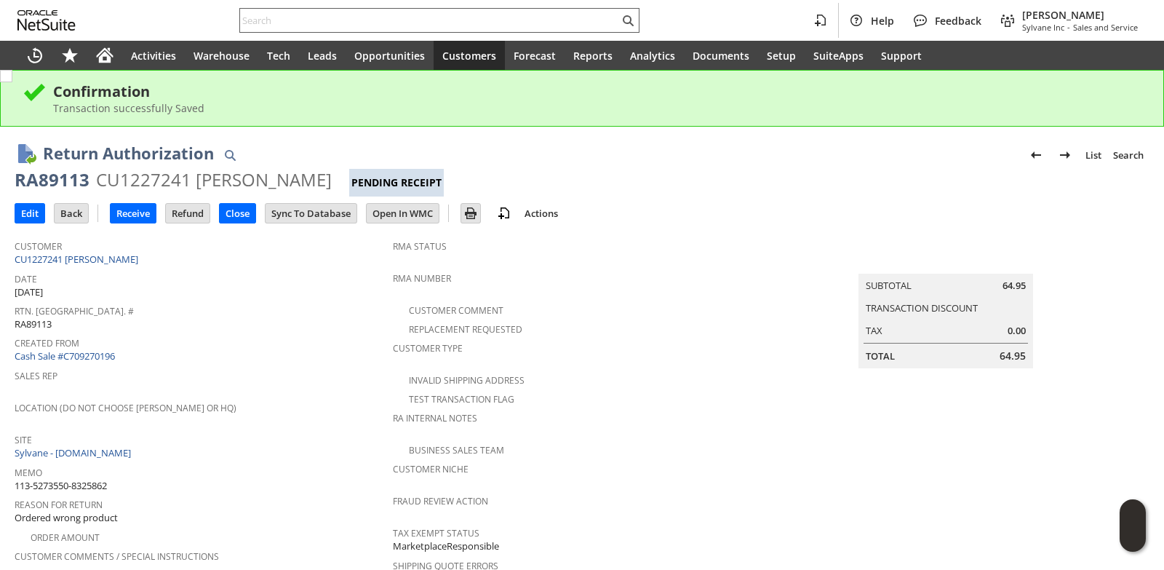
click at [318, 19] on input "text" at bounding box center [429, 20] width 379 height 17
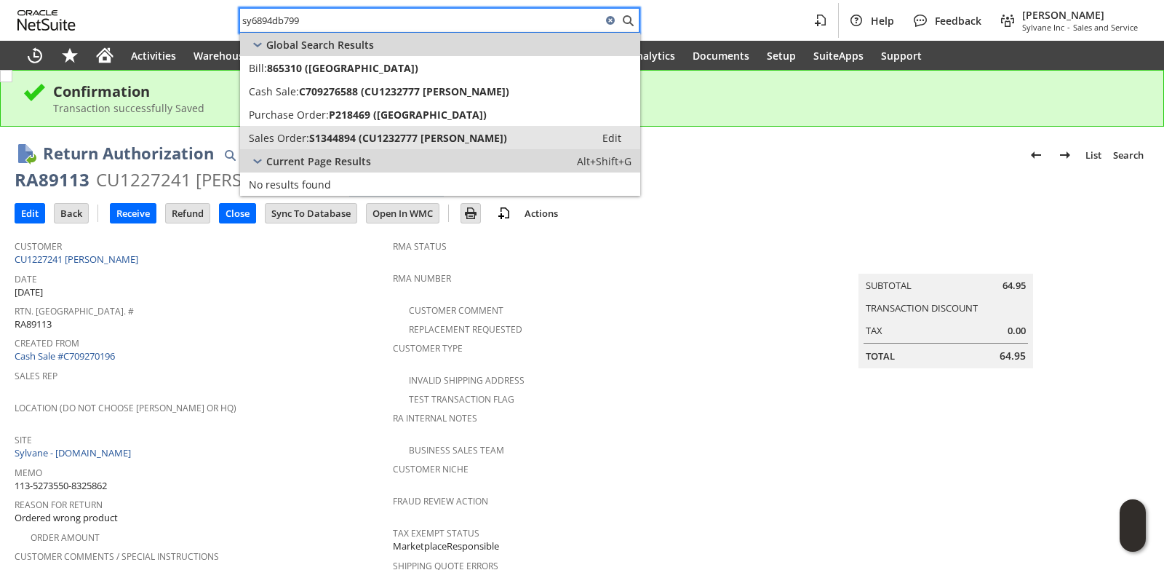
type input "sy6894db799"
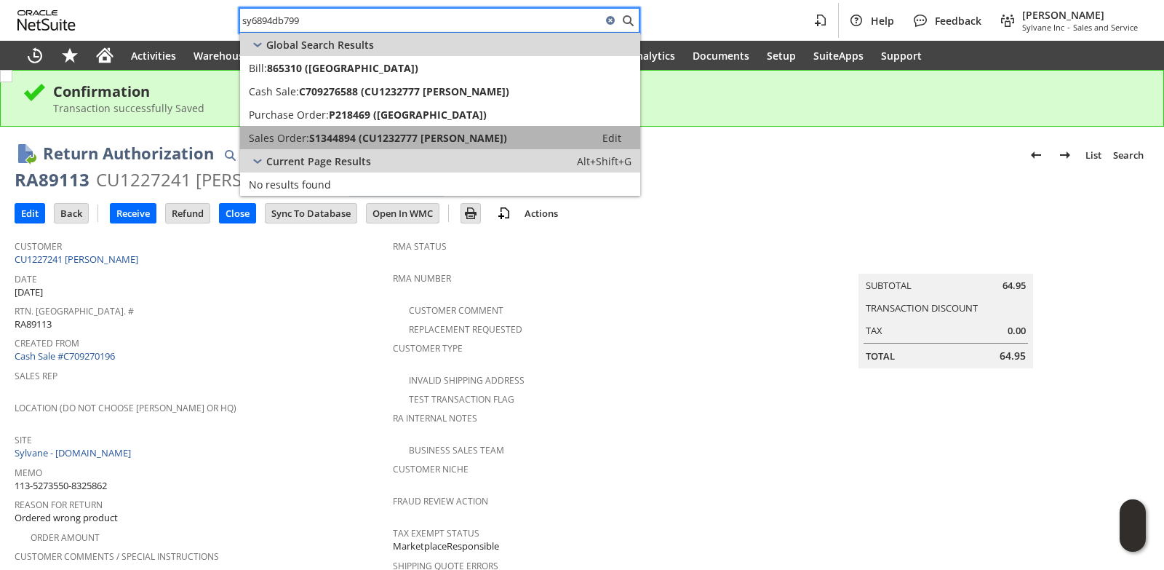
click at [343, 134] on span "S1344894 (CU1232777 Stewart A Ingham)" at bounding box center [408, 138] width 198 height 14
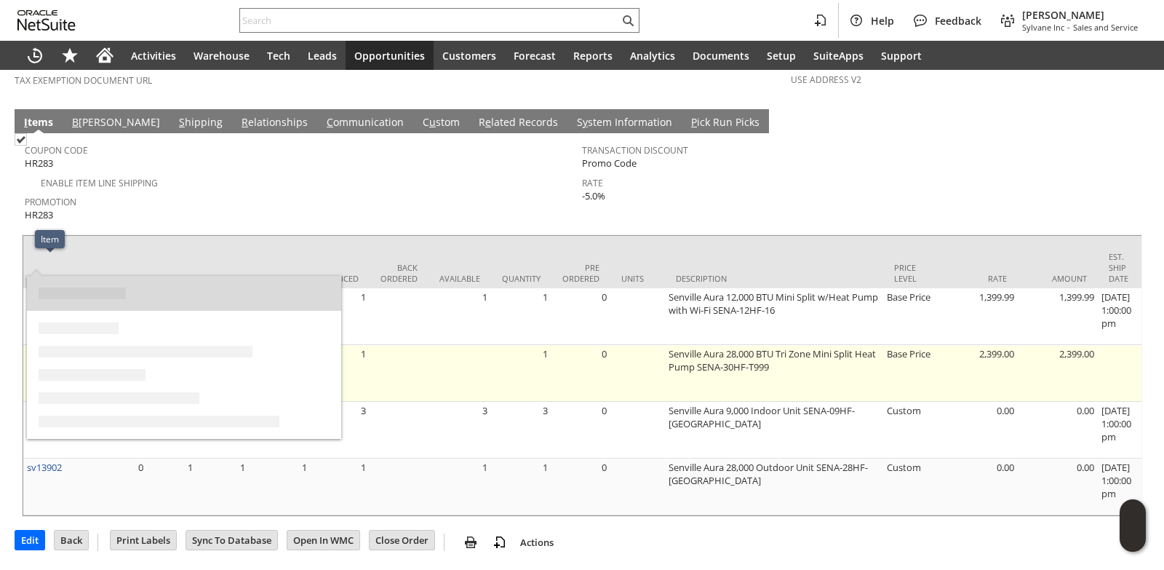
drag, startPoint x: 72, startPoint y: 266, endPoint x: 28, endPoint y: 266, distance: 43.7
click at [28, 345] on td "sv13895k" at bounding box center [50, 373] width 55 height 57
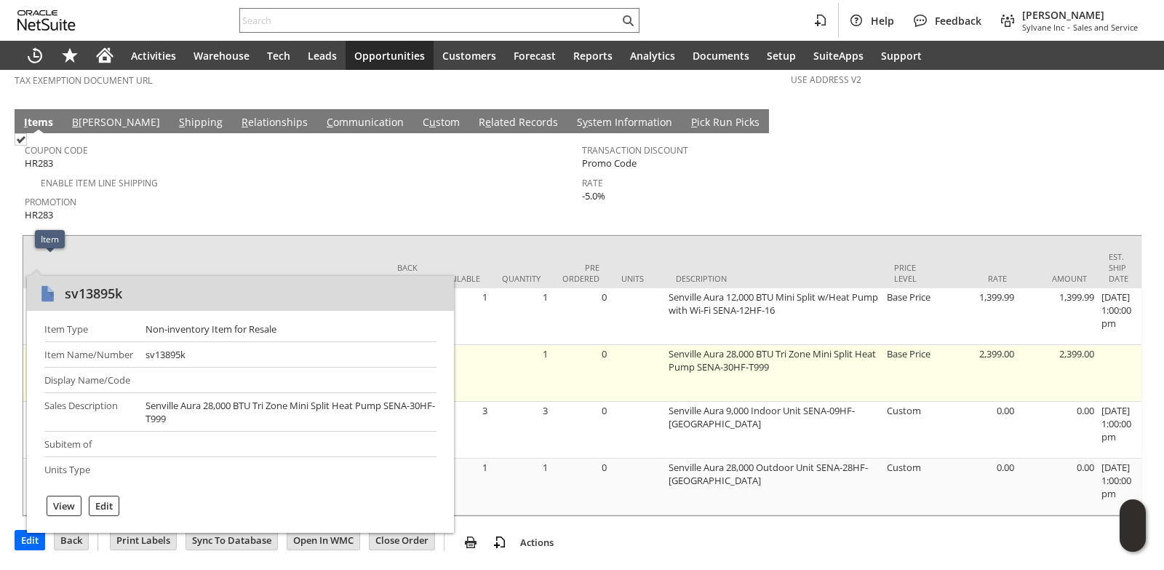
copy link "sv13895k"
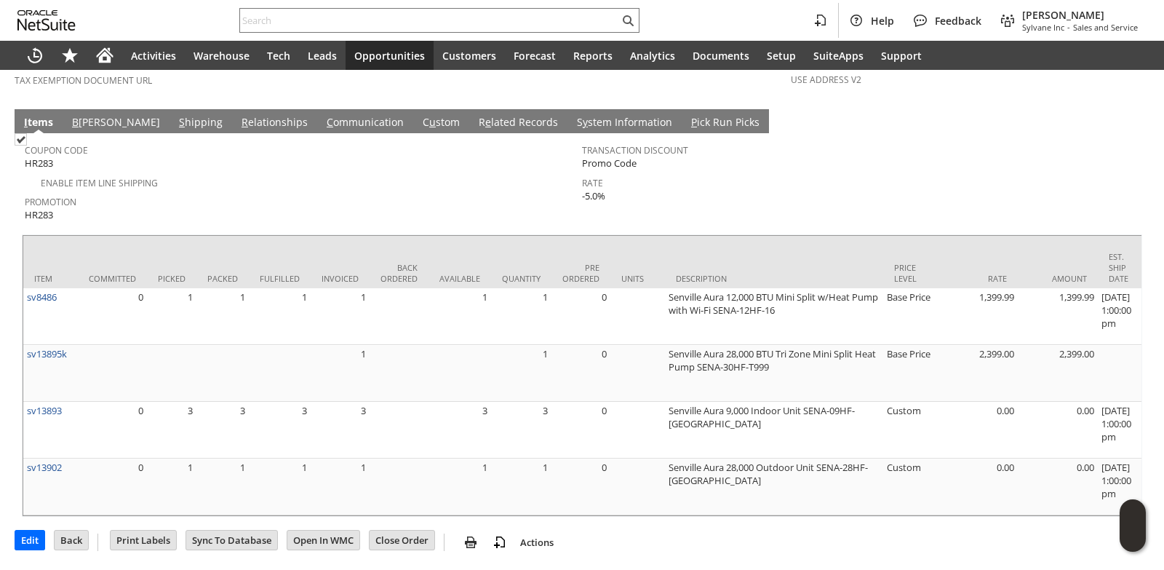
click at [429, 236] on td "Available" at bounding box center [460, 262] width 63 height 52
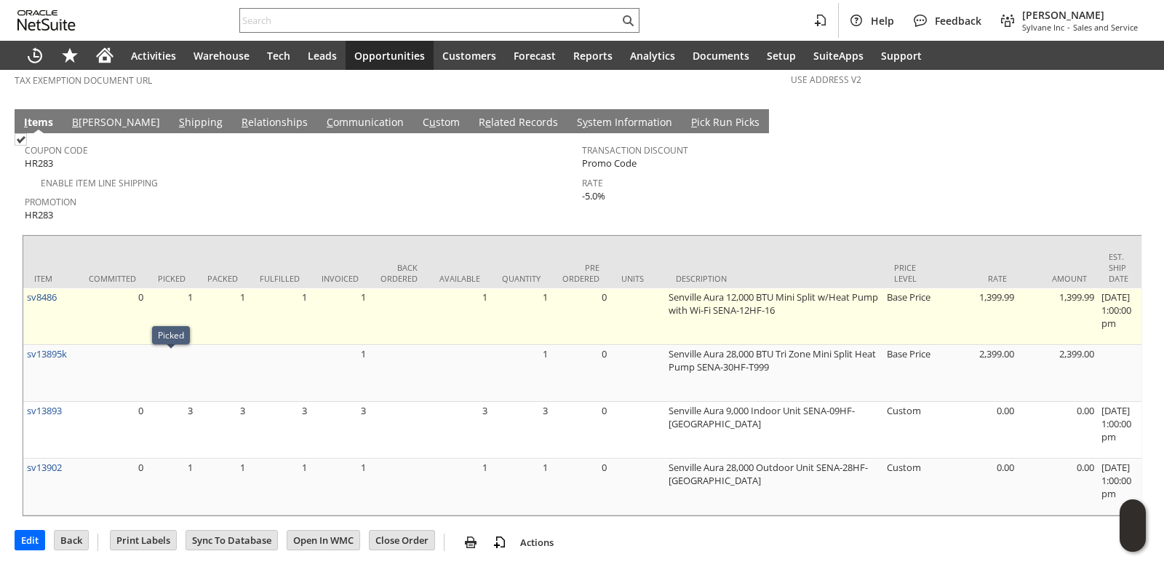
scroll to position [1067, 0]
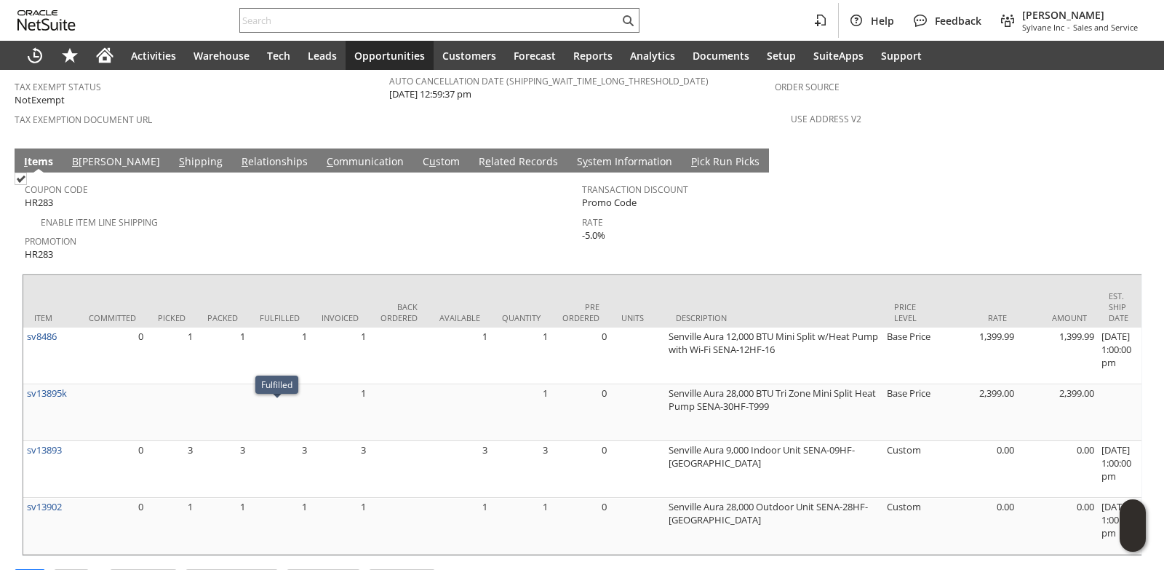
click at [323, 154] on link "C ommunication" at bounding box center [365, 162] width 84 height 16
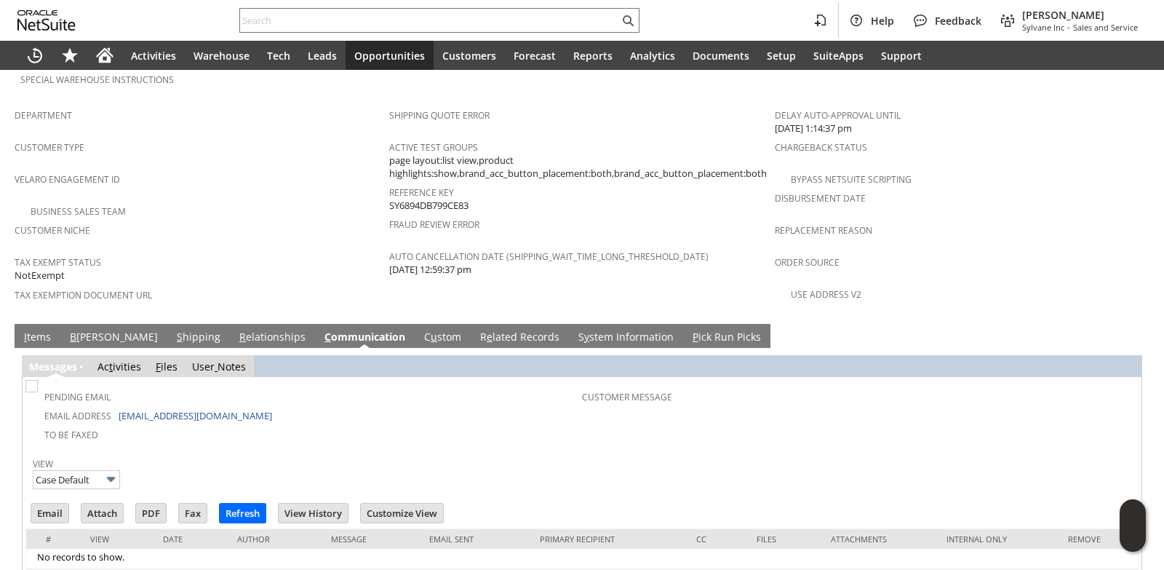
scroll to position [915, 0]
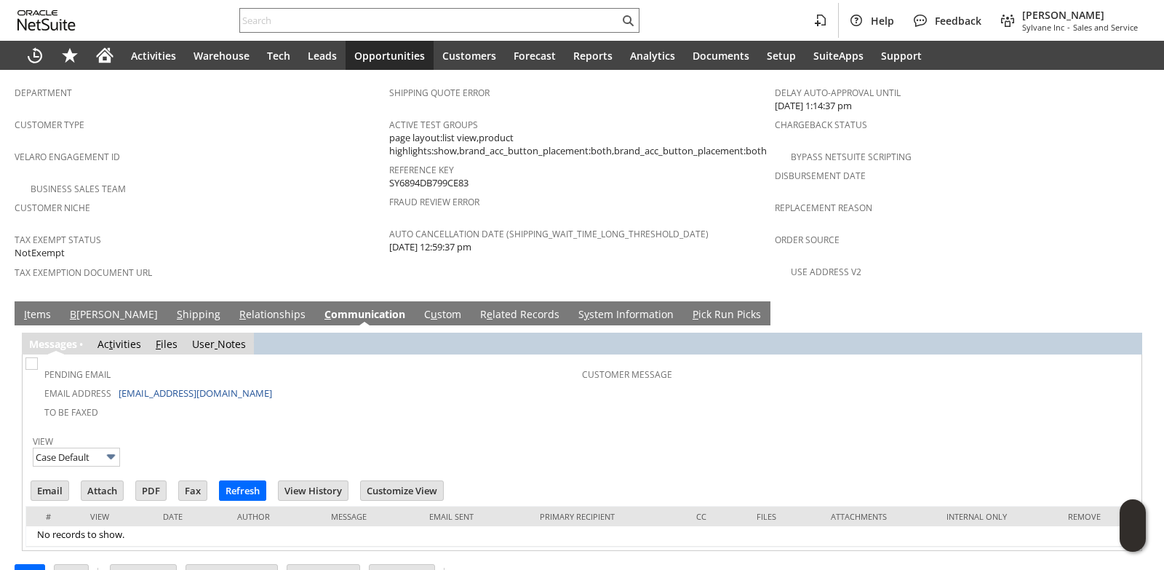
click at [31, 307] on link "I tems" at bounding box center [37, 315] width 34 height 16
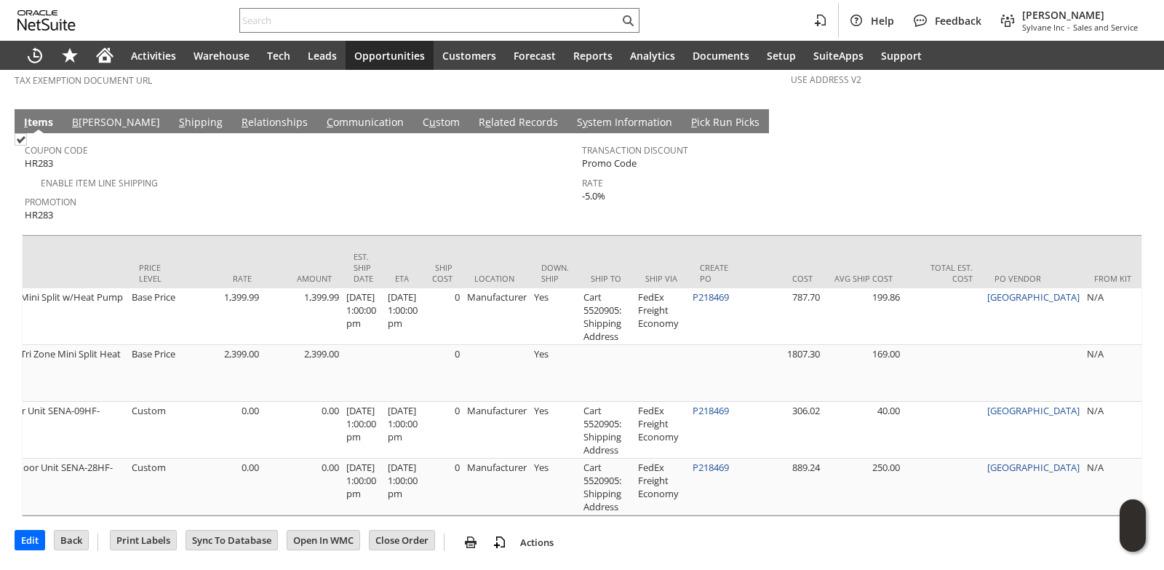
scroll to position [0, 770]
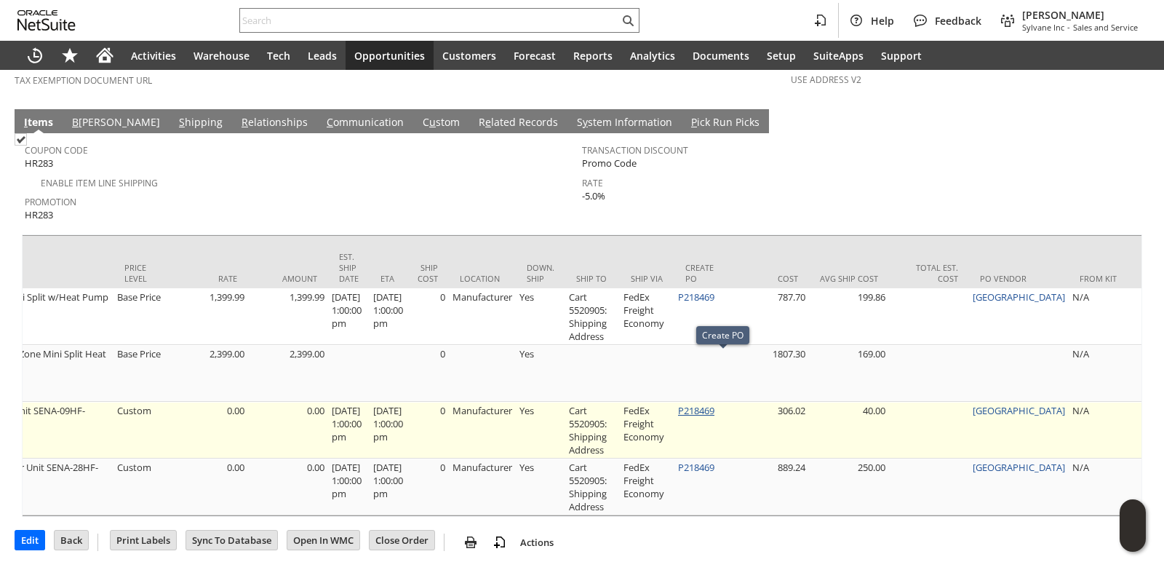
click at [715, 404] on link "P218469" at bounding box center [696, 410] width 36 height 13
